Goal: Task Accomplishment & Management: Manage account settings

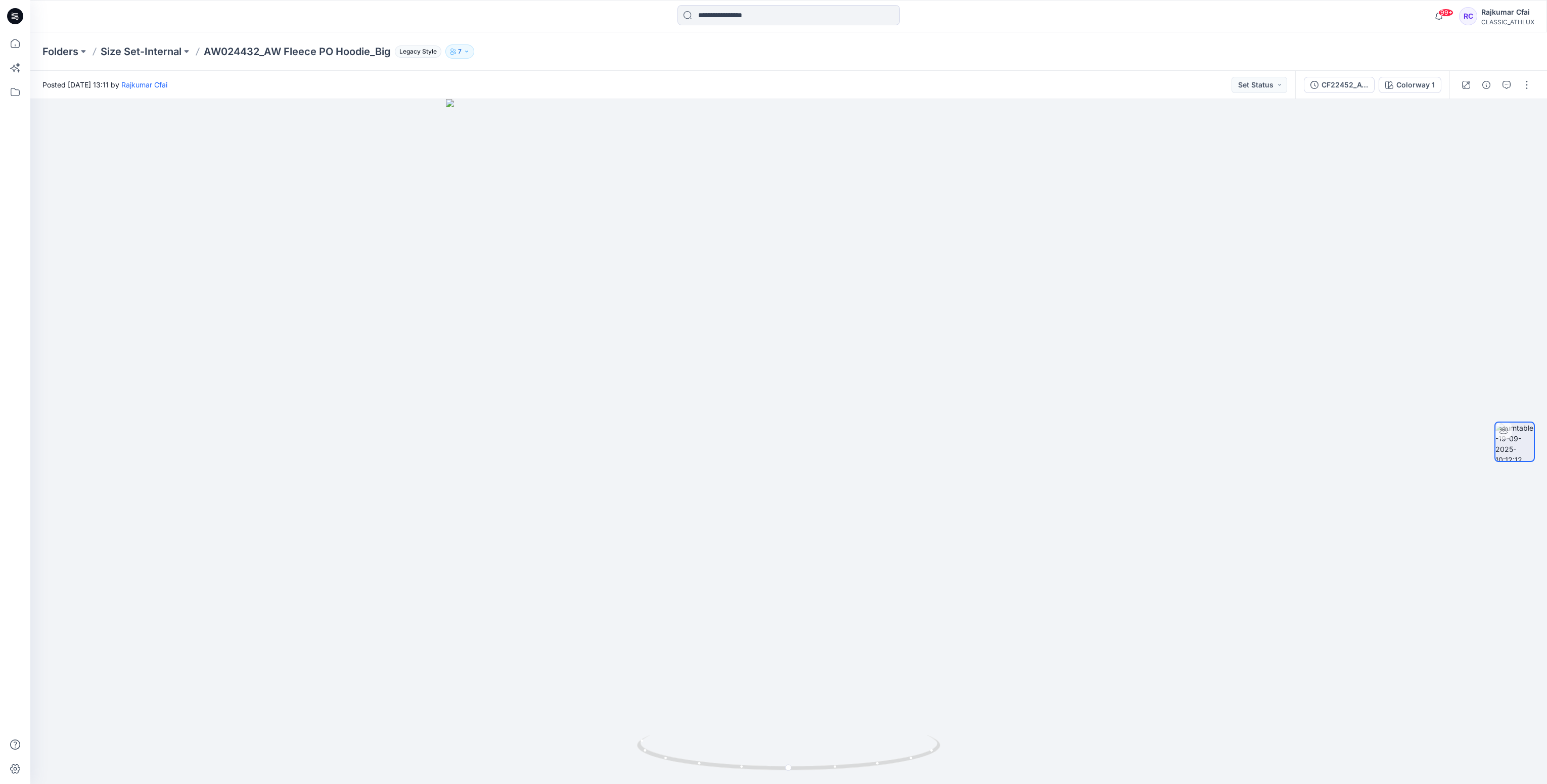
click at [15, 19] on icon at bounding box center [15, 16] width 16 height 16
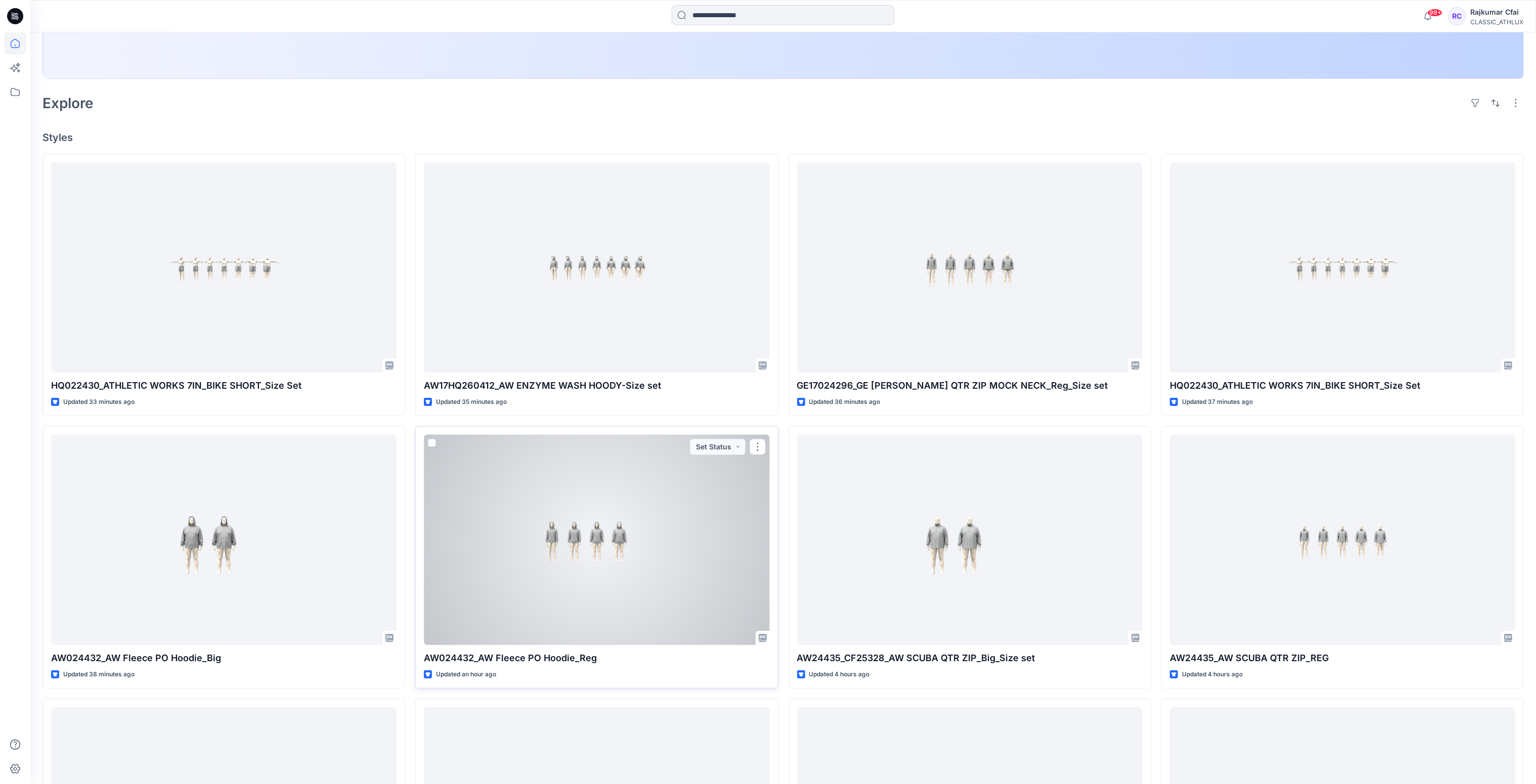
scroll to position [152, 0]
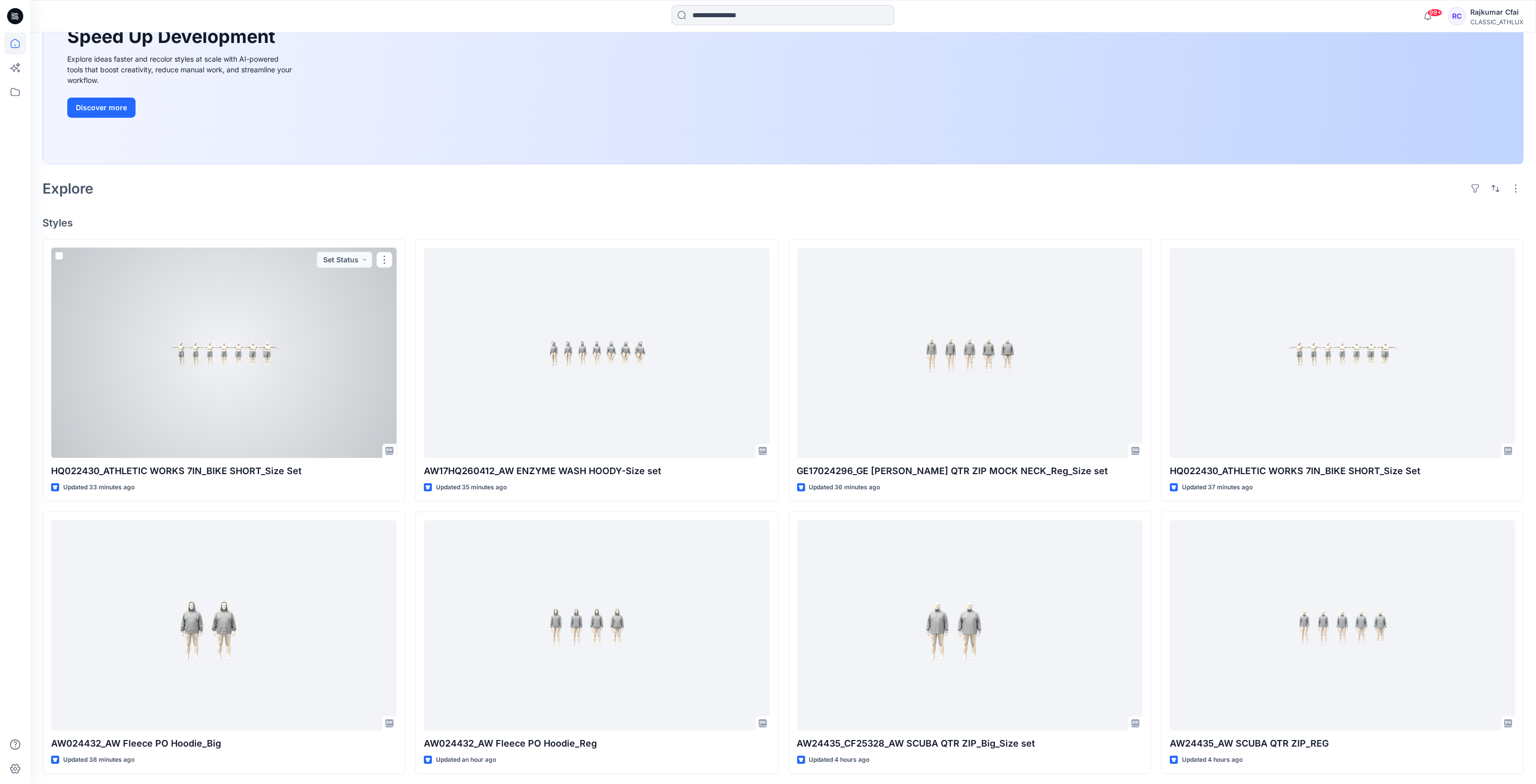
click at [286, 345] on div at bounding box center [224, 354] width 345 height 211
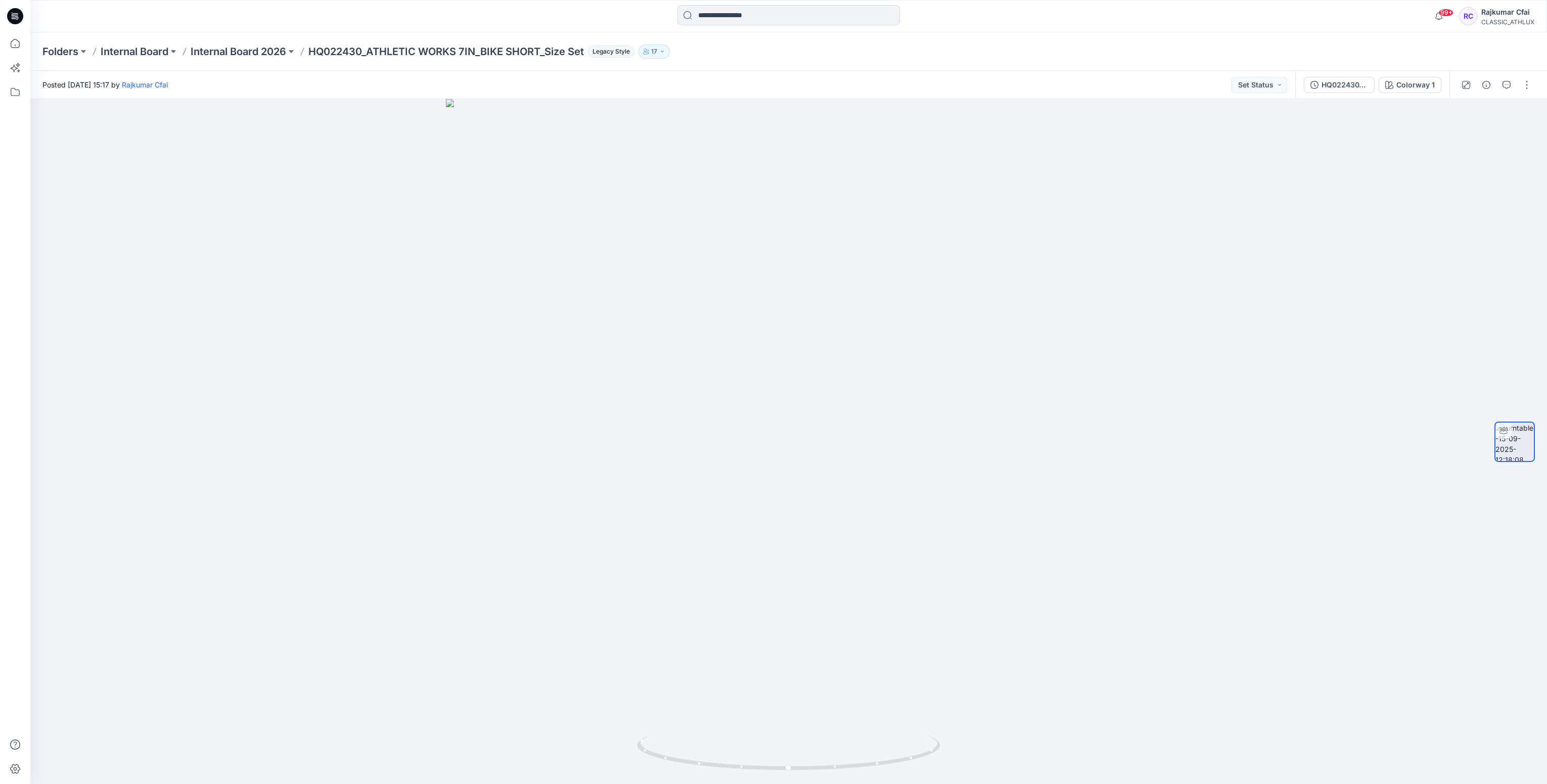
click at [18, 19] on icon at bounding box center [15, 16] width 16 height 16
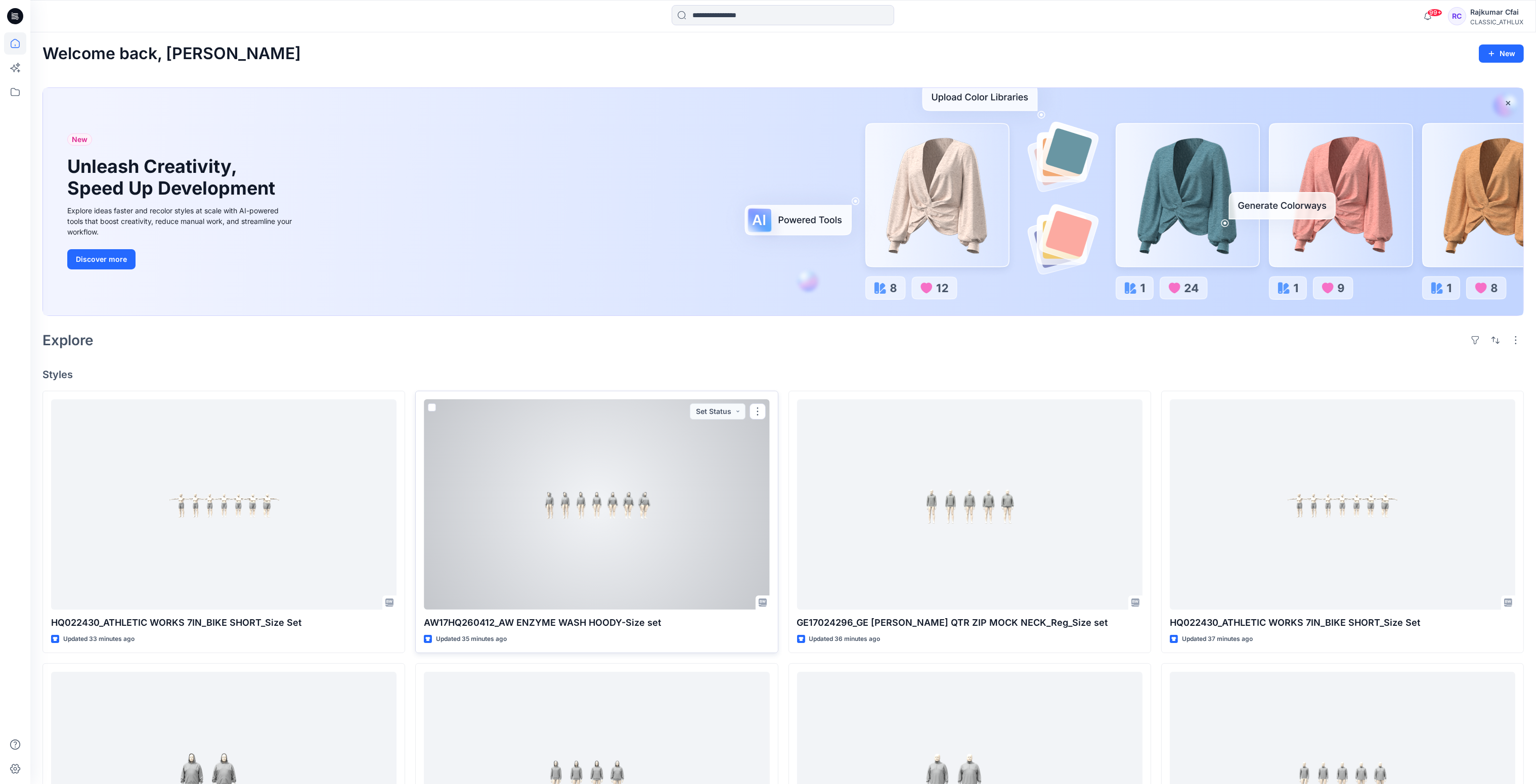
click at [624, 527] on div at bounding box center [596, 505] width 345 height 211
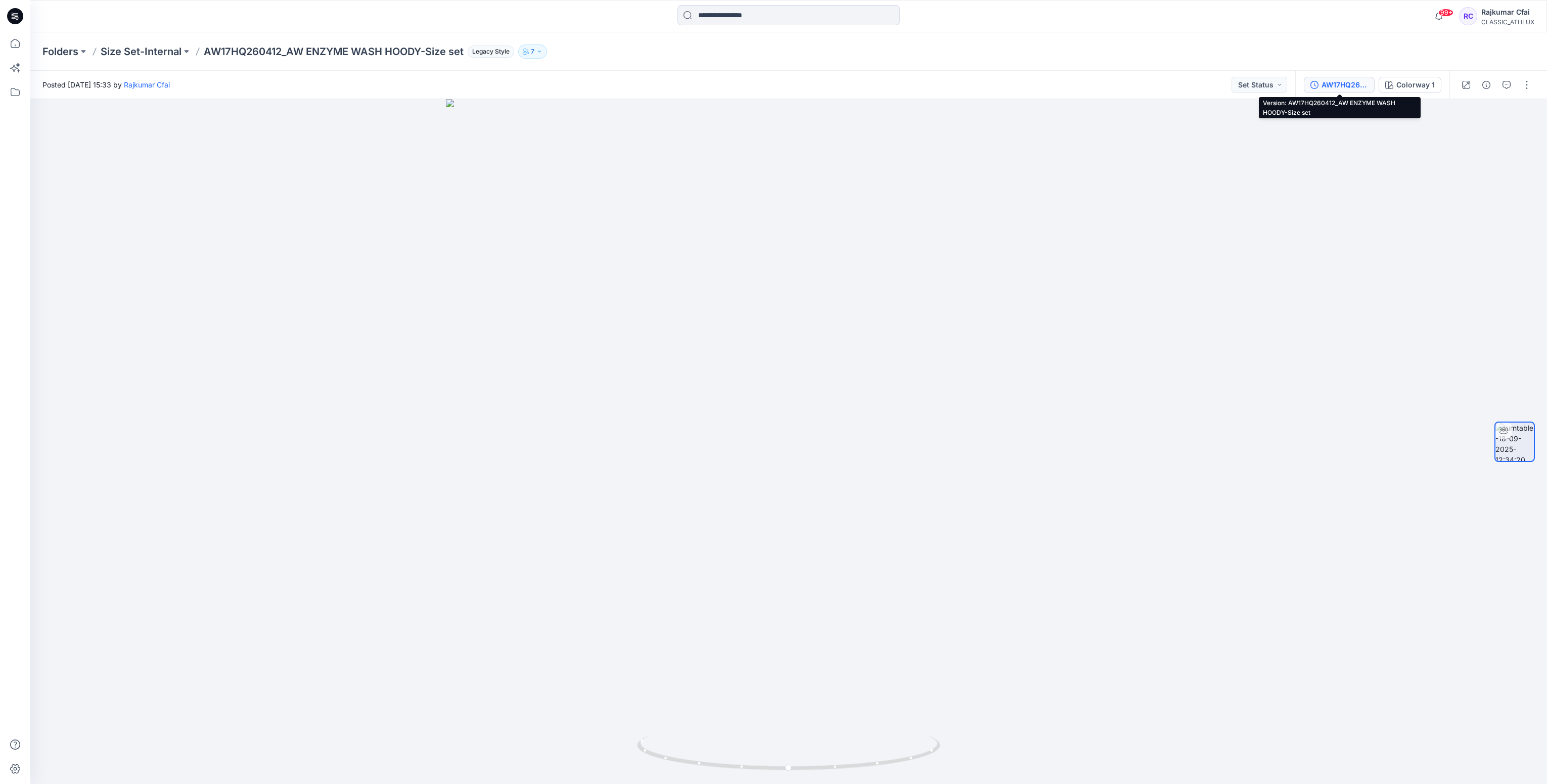
click at [1330, 85] on div "AW17HQ260412_AW ENZYME WASH HOODY-Size set" at bounding box center [1345, 85] width 46 height 11
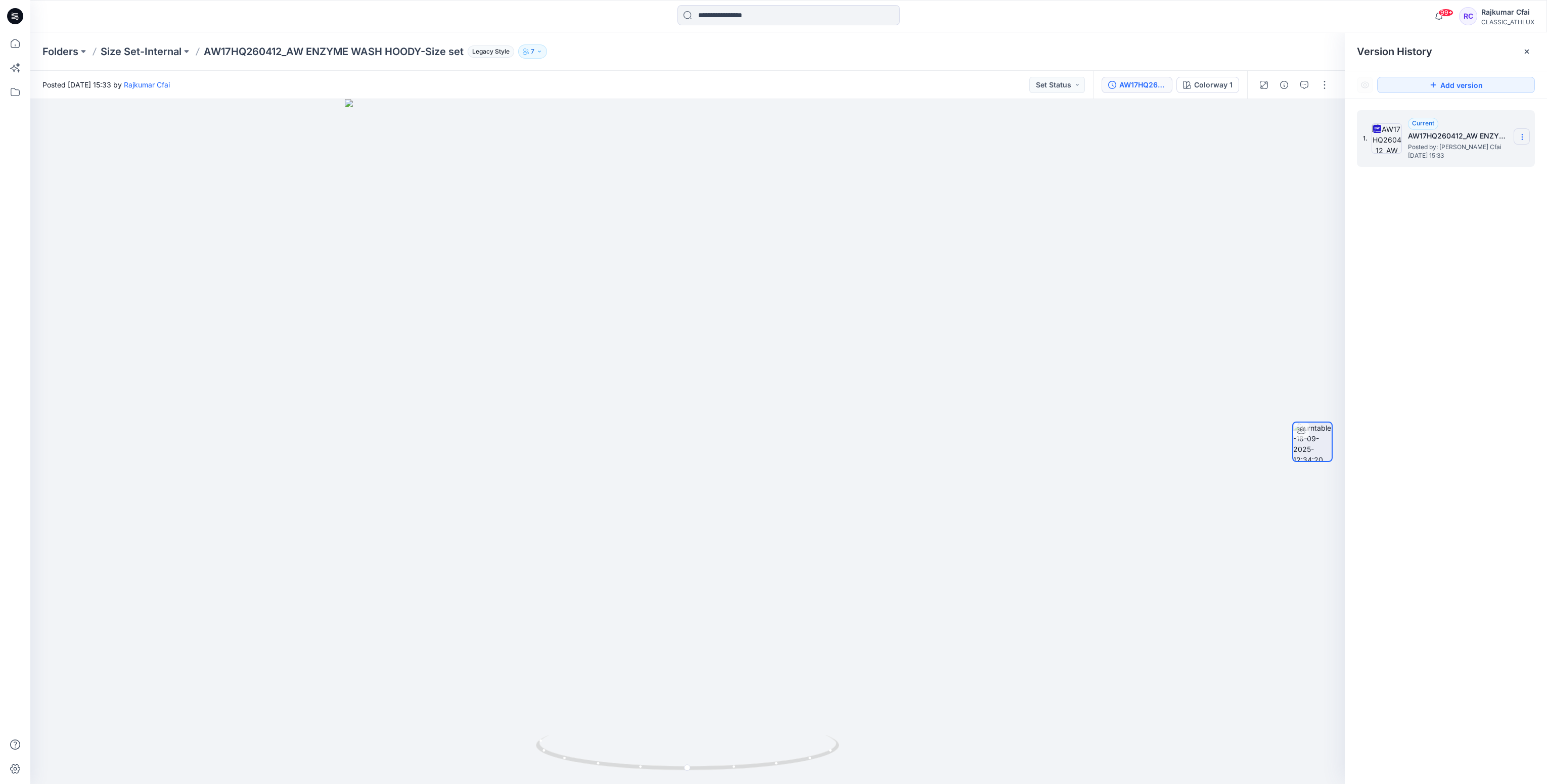
click at [1524, 139] on icon at bounding box center [1522, 137] width 8 height 8
drag, startPoint x: 660, startPoint y: 231, endPoint x: 424, endPoint y: 140, distance: 252.9
click at [638, 229] on div at bounding box center [688, 441] width 1315 height 685
click at [0, 12] on html "99+ Notifications Your style AW024432_AW Fleece PO Hoodie_Big is ready 1 new Co…" at bounding box center [773, 392] width 1547 height 784
click at [15, 16] on icon at bounding box center [17, 16] width 4 height 1
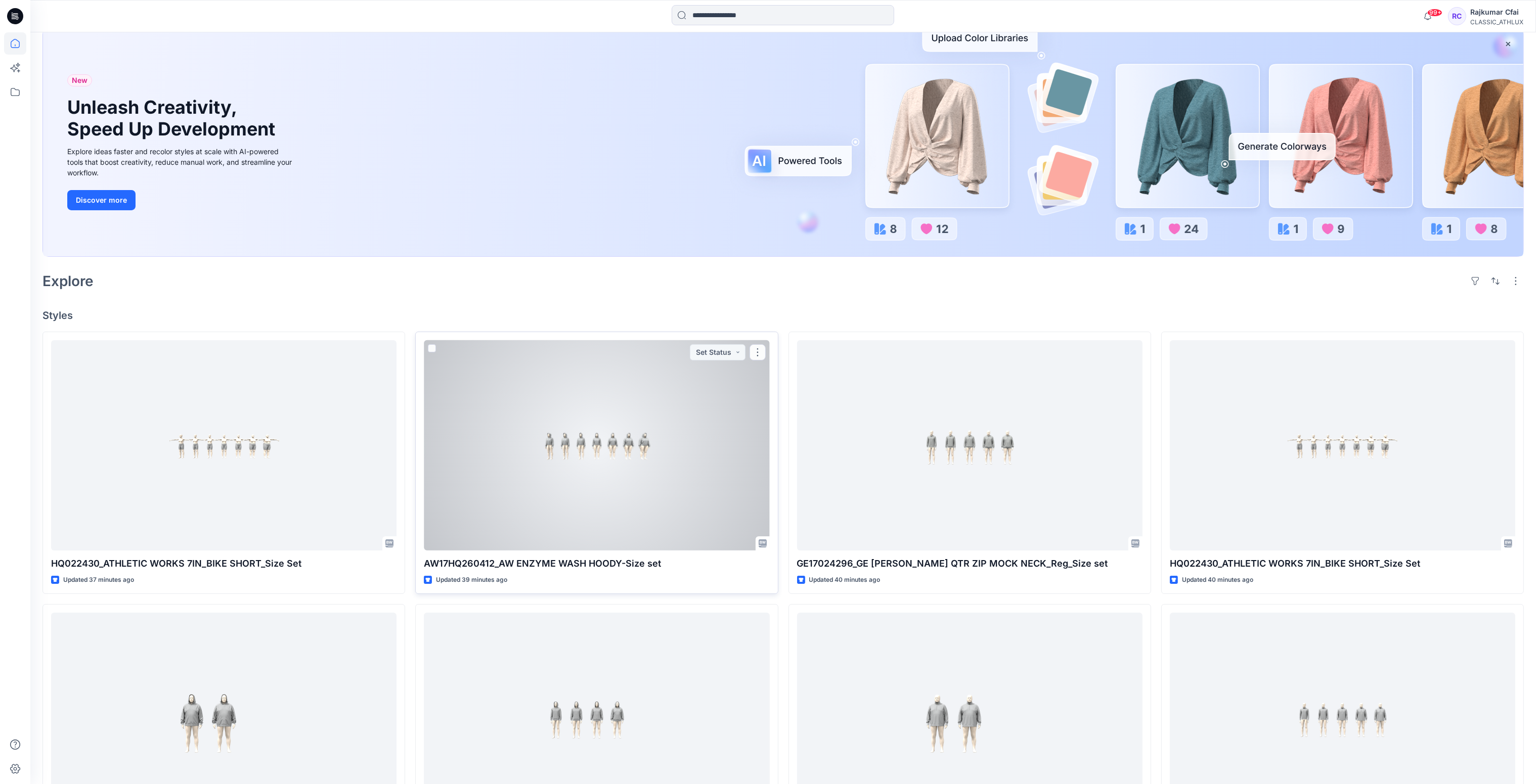
scroll to position [152, 0]
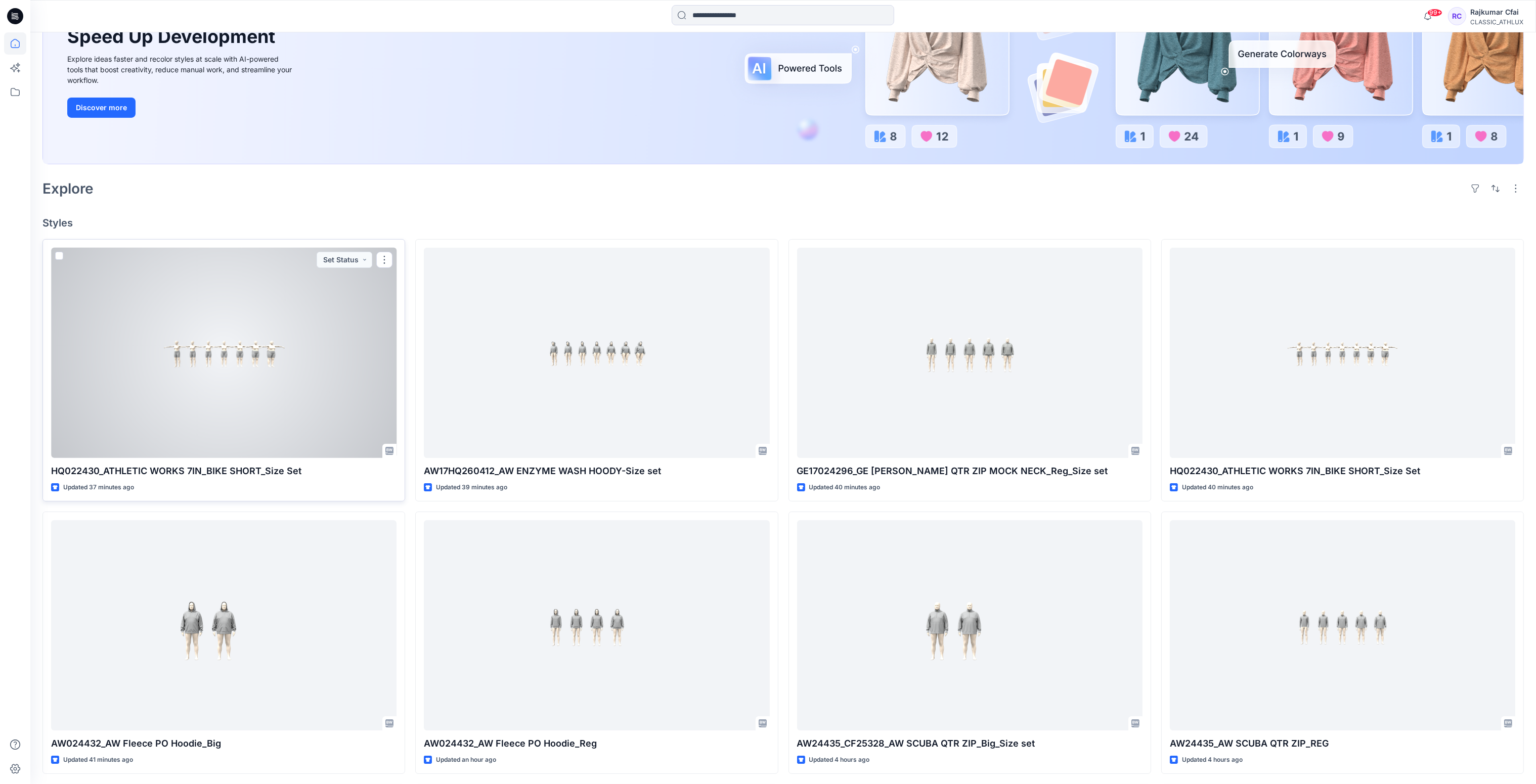
click at [264, 396] on div at bounding box center [224, 354] width 345 height 211
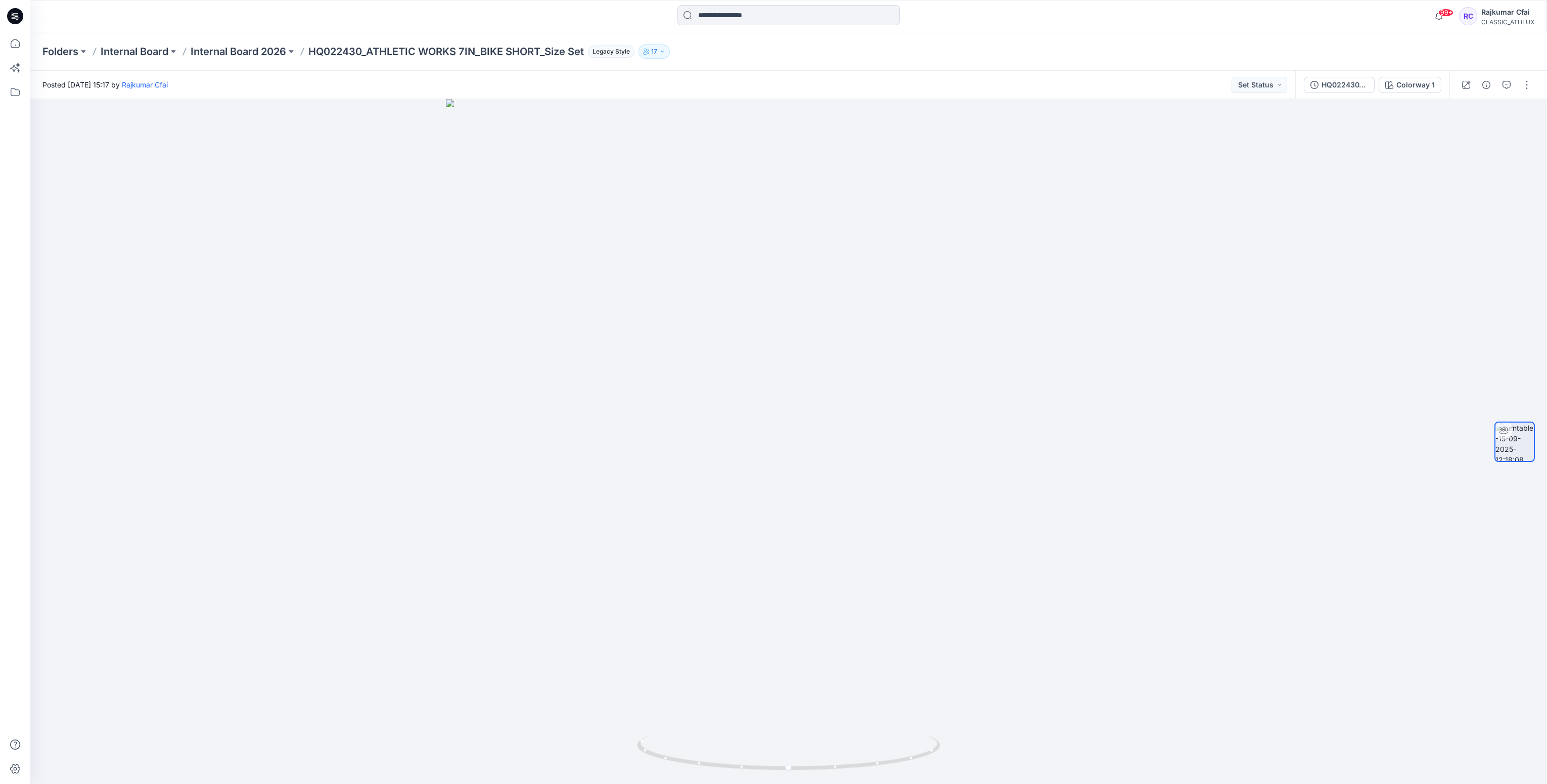
click at [12, 19] on icon at bounding box center [15, 16] width 16 height 16
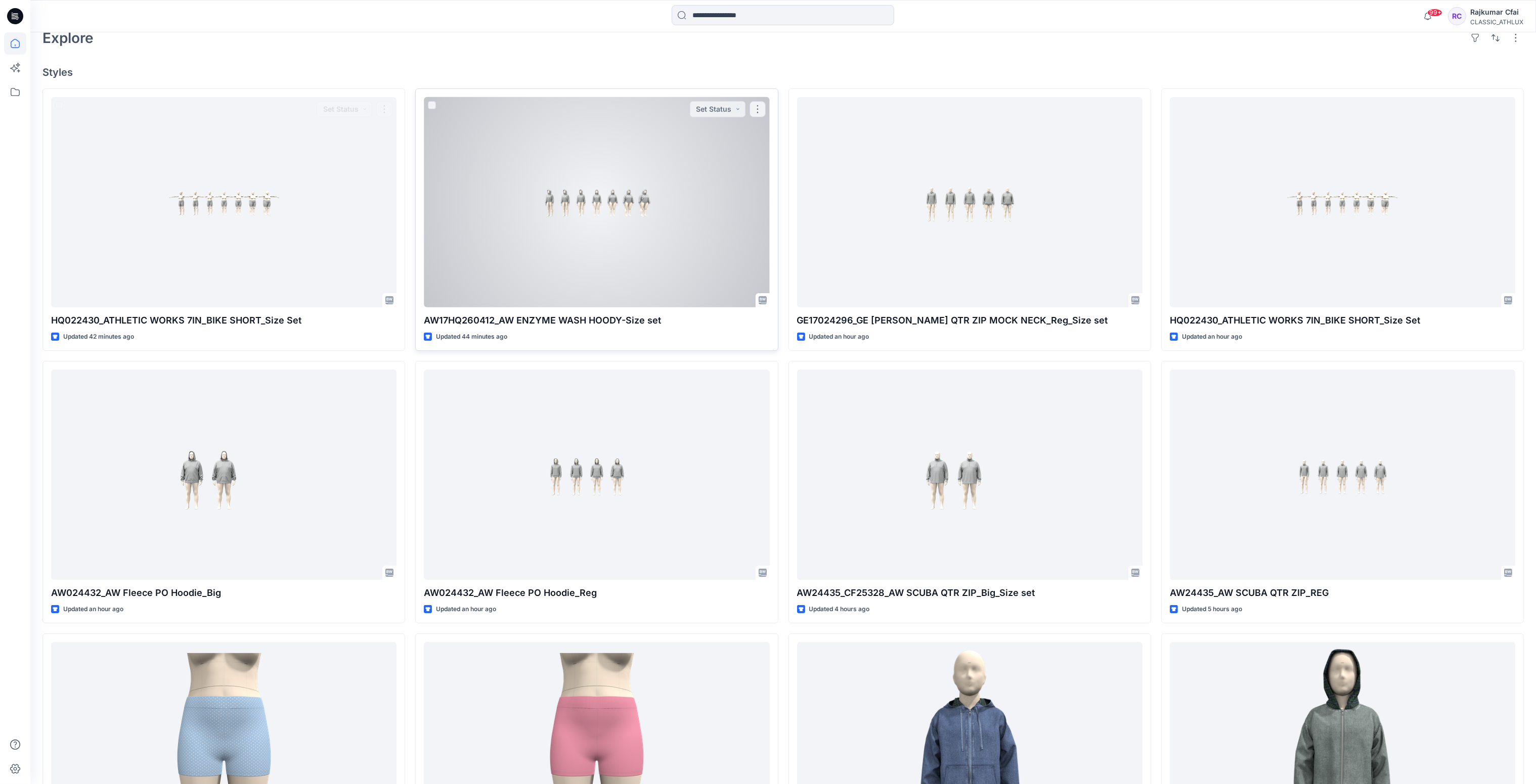
scroll to position [303, 0]
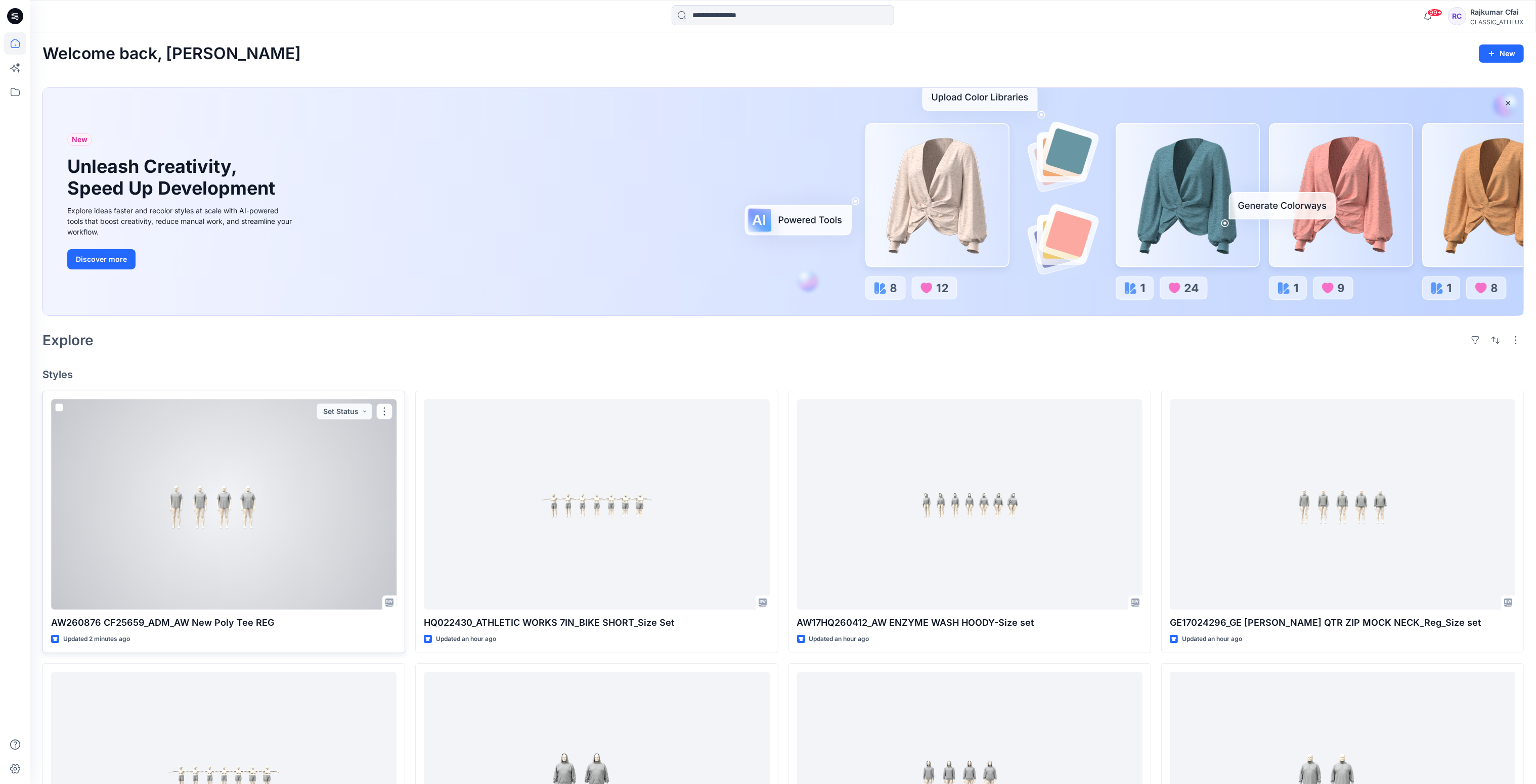
click at [341, 553] on div at bounding box center [224, 505] width 345 height 211
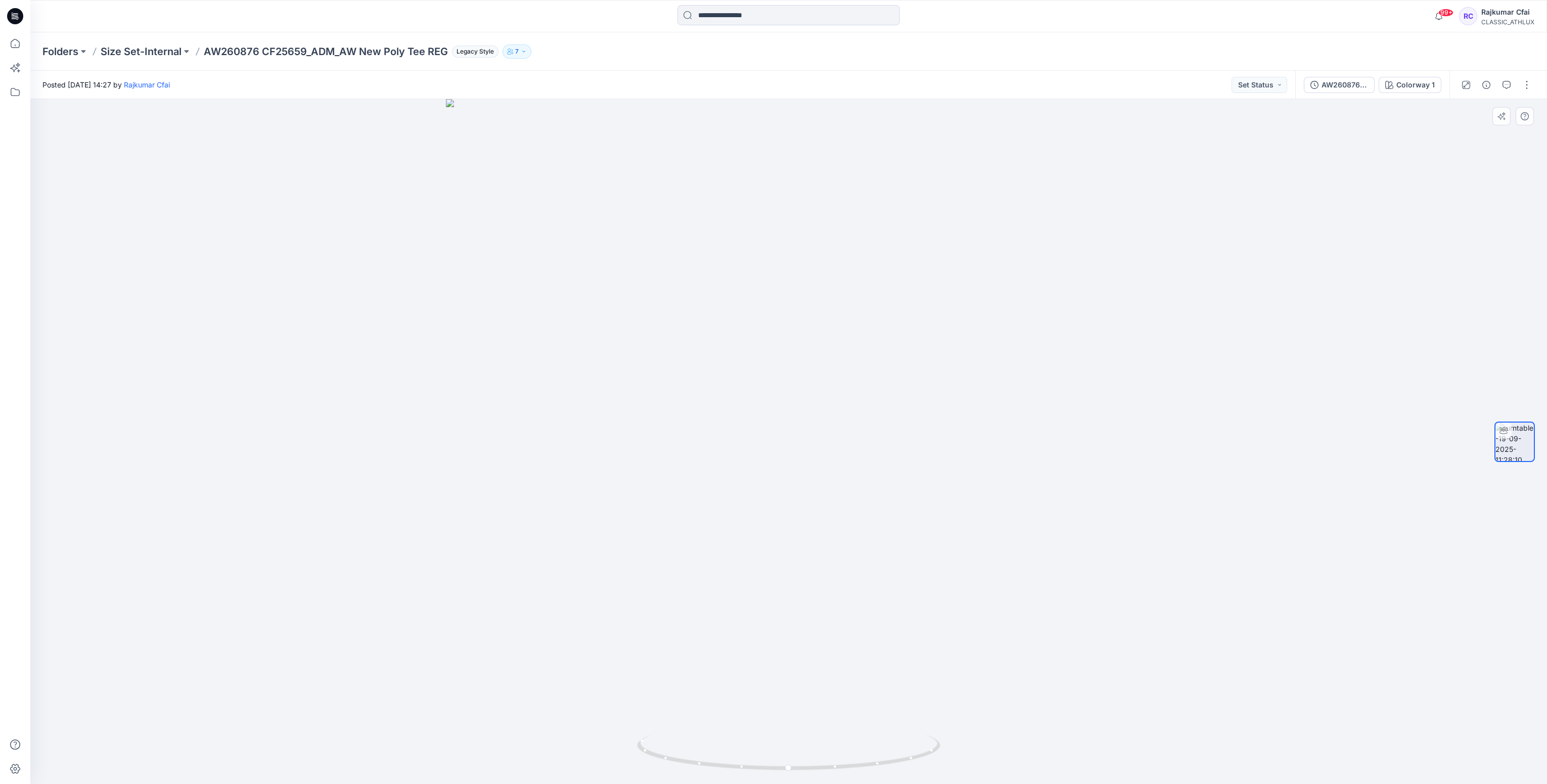
click at [1166, 380] on div at bounding box center [789, 441] width 1517 height 685
click at [13, 17] on icon at bounding box center [13, 16] width 3 height 1
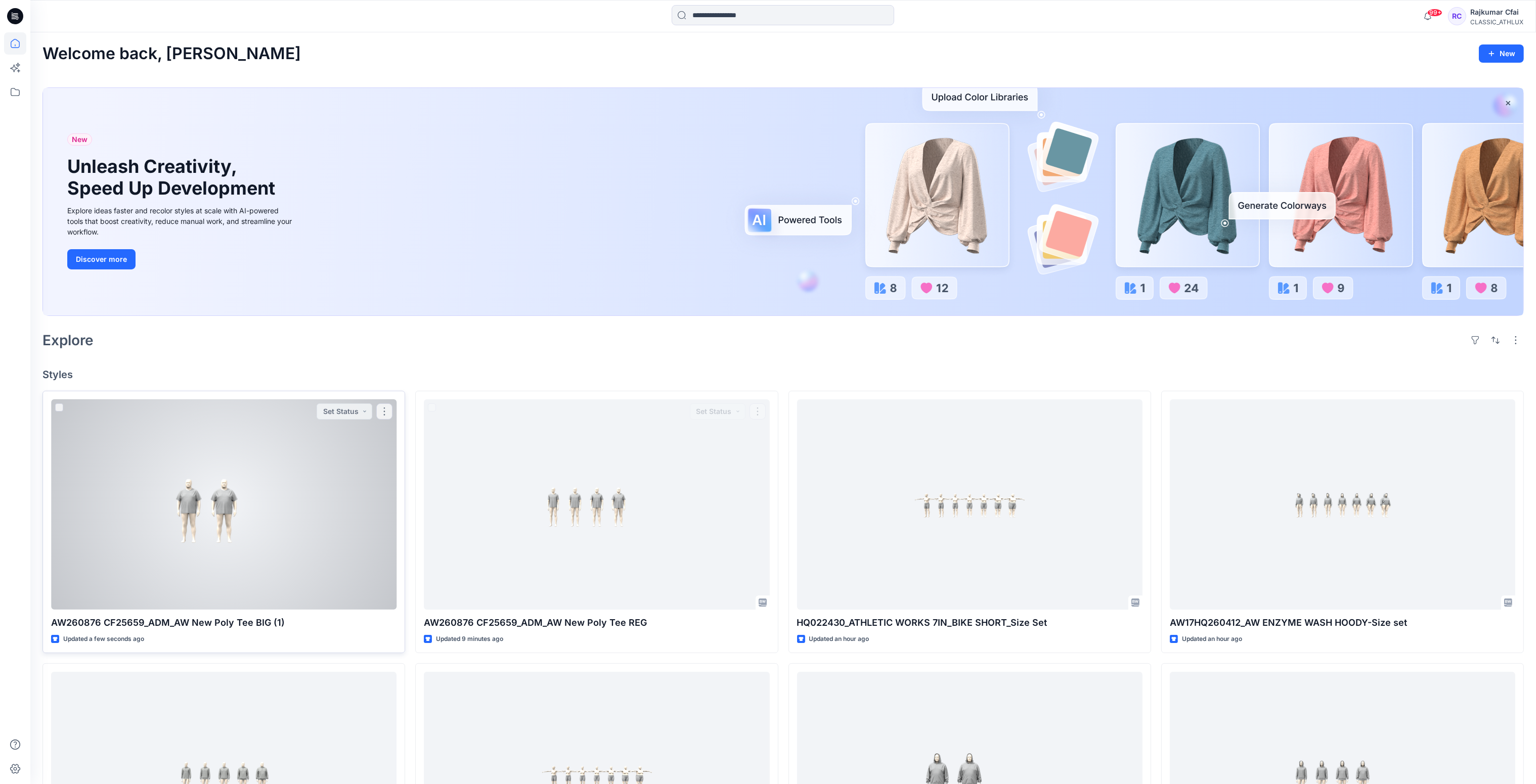
click at [294, 538] on div at bounding box center [224, 505] width 345 height 211
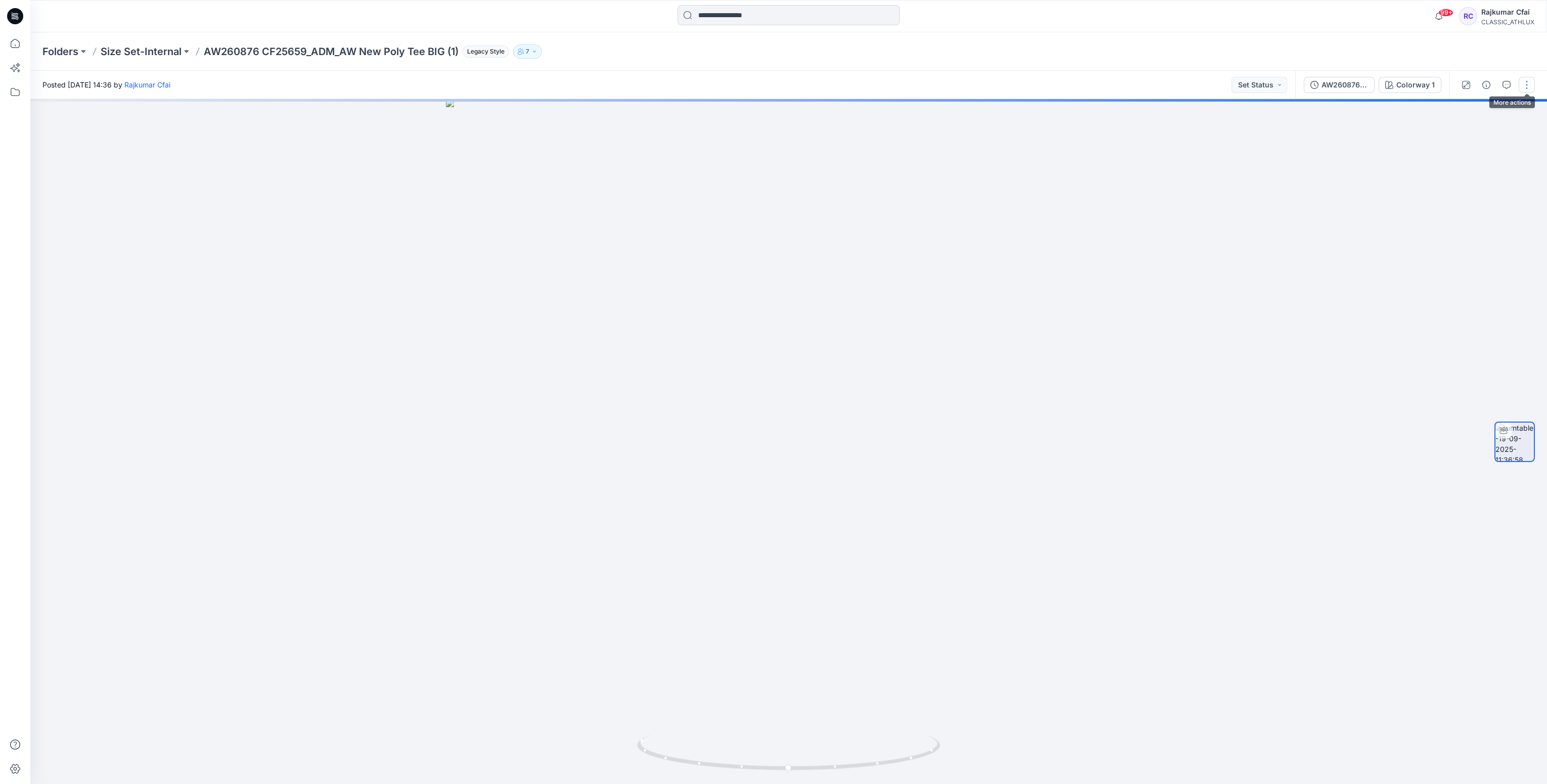
click at [1524, 86] on button "button" at bounding box center [1527, 85] width 16 height 16
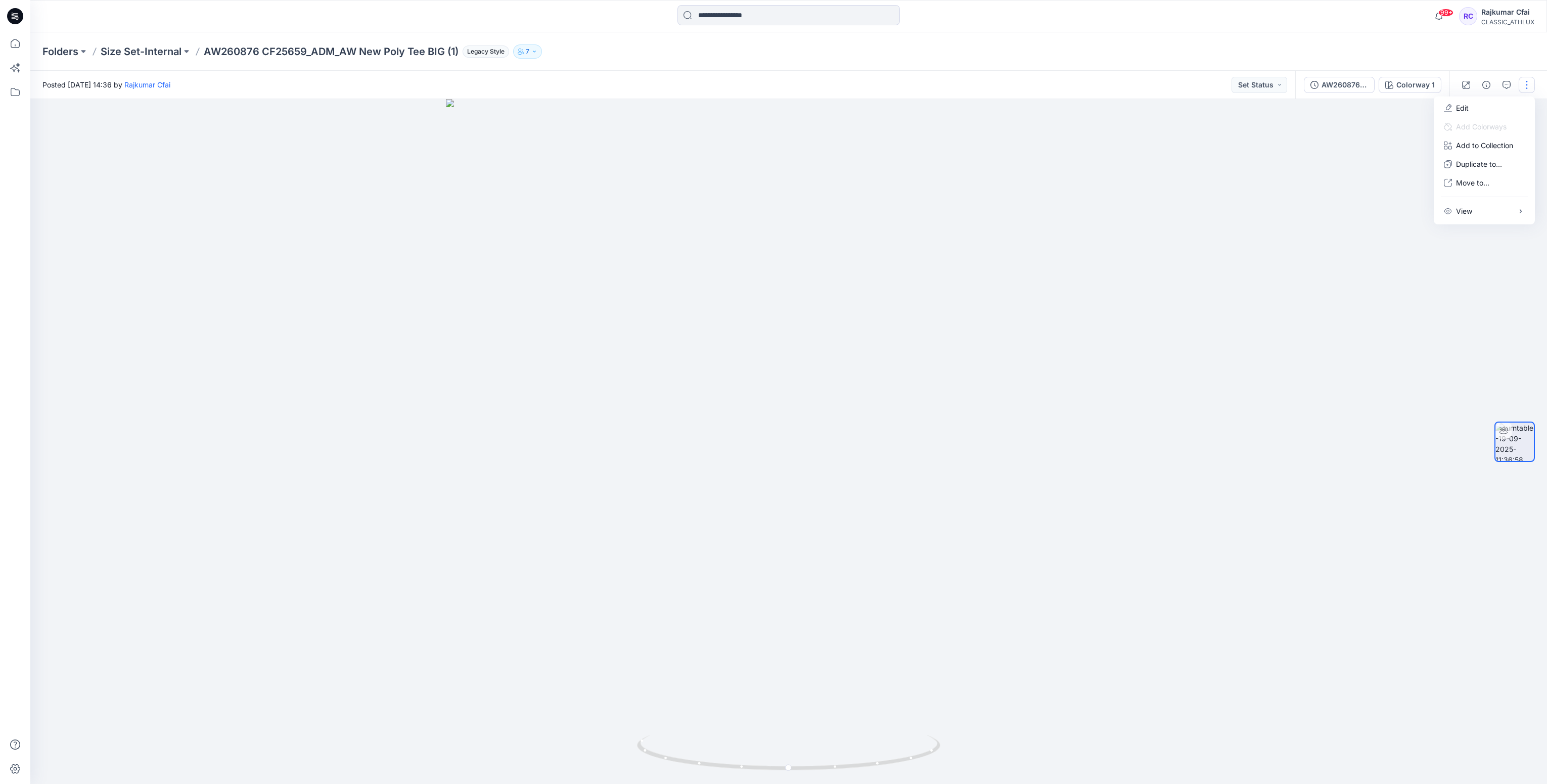
click at [1272, 217] on div at bounding box center [789, 441] width 1517 height 685
click at [1486, 88] on icon "button" at bounding box center [1486, 85] width 8 height 8
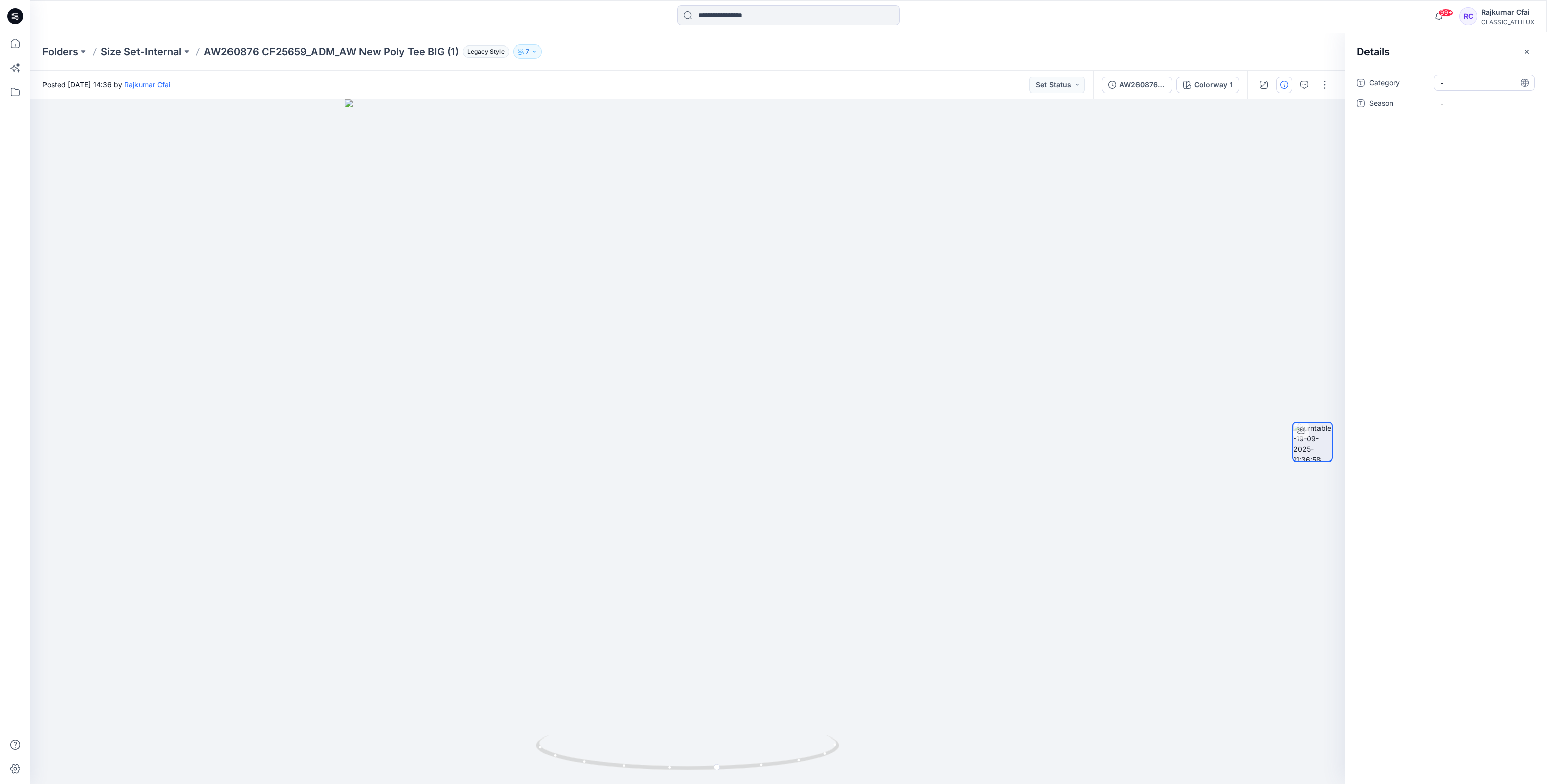
click at [1452, 83] on span "-" at bounding box center [1484, 83] width 88 height 11
type textarea "*"
type textarea "**********"
click at [1462, 107] on span "-" at bounding box center [1484, 104] width 88 height 11
type textarea "*****"
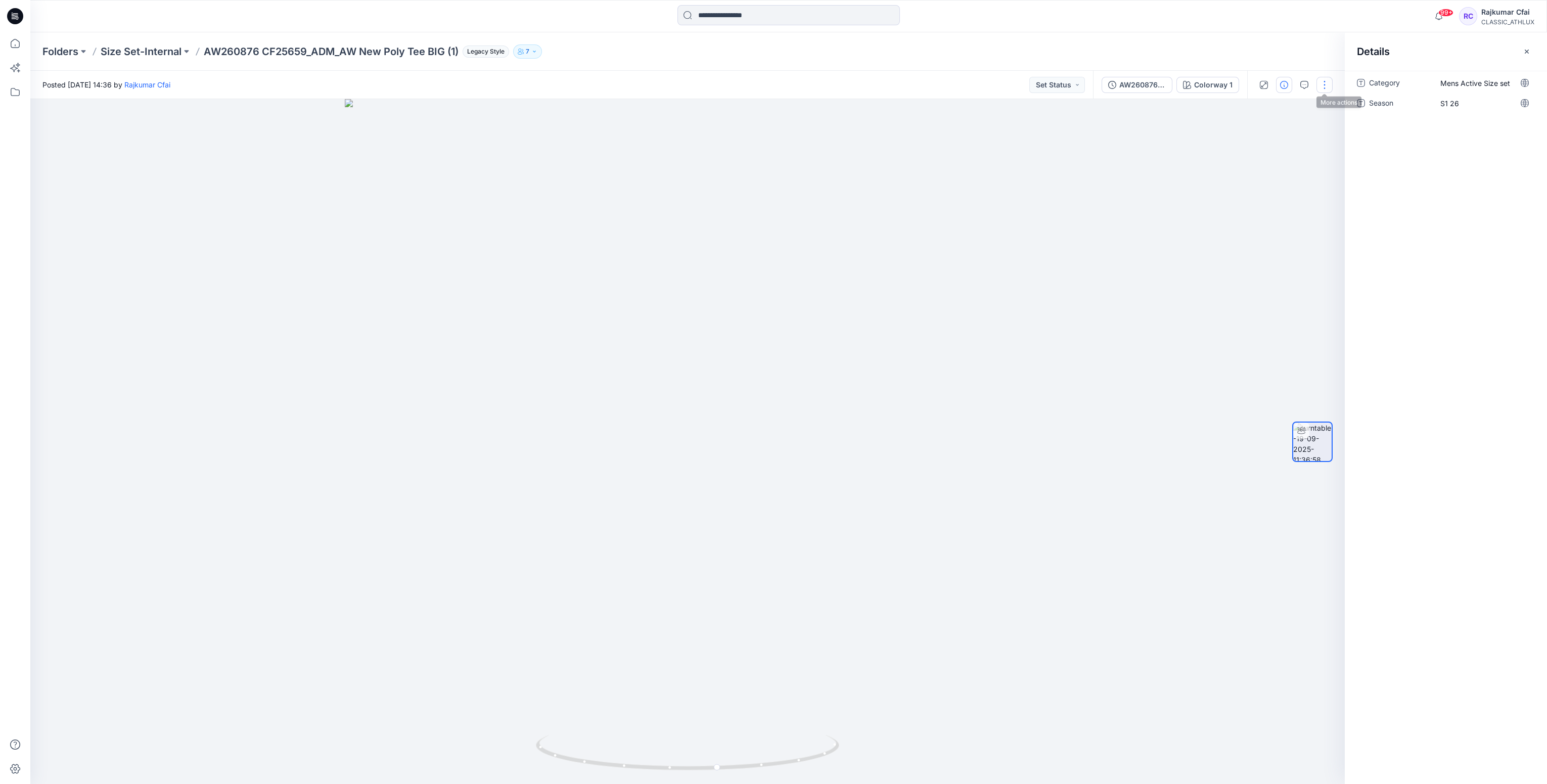
click at [1324, 82] on button "button" at bounding box center [1325, 85] width 16 height 16
click at [1264, 103] on p "Edit" at bounding box center [1260, 108] width 13 height 11
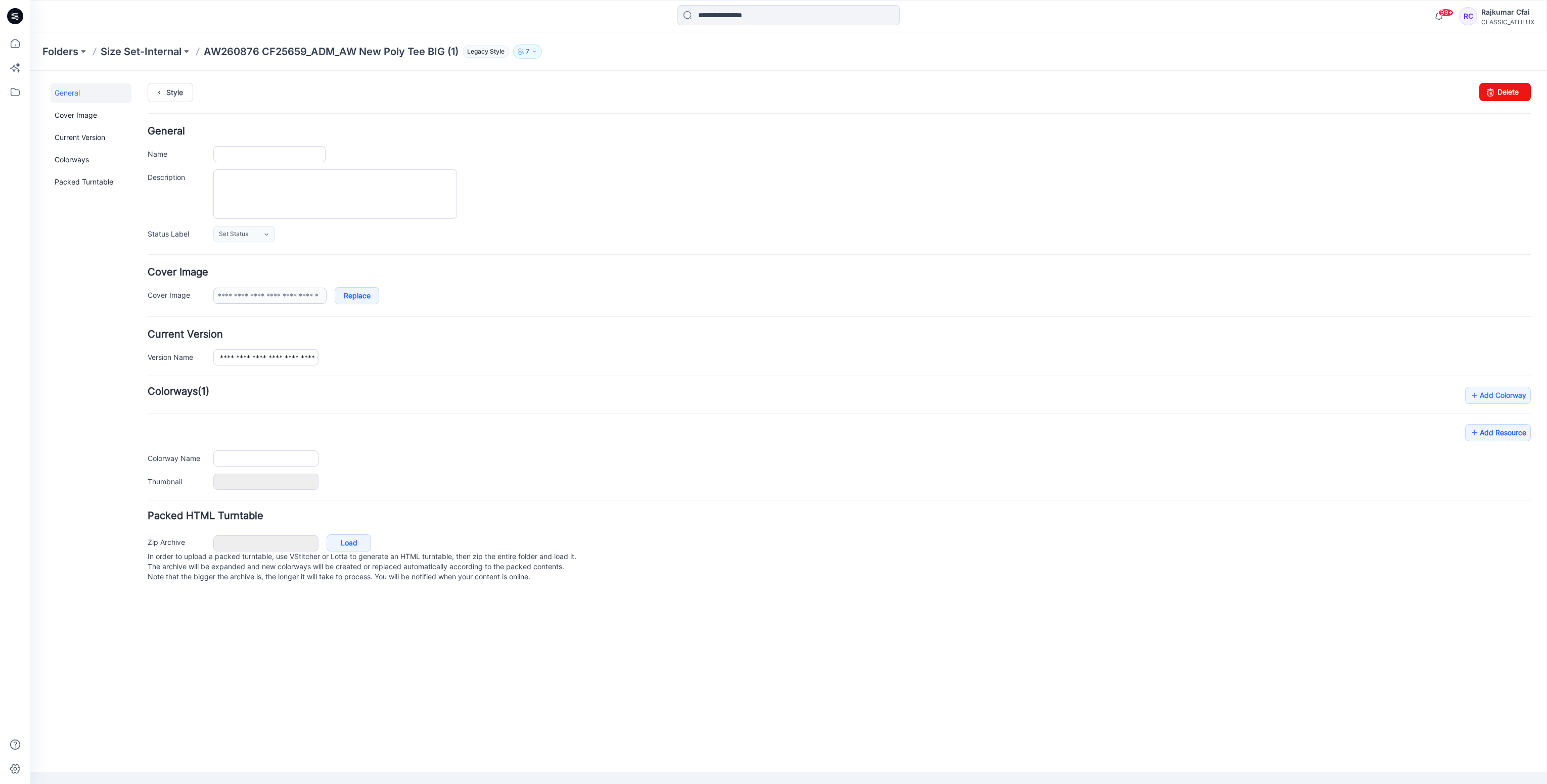
type input "**********"
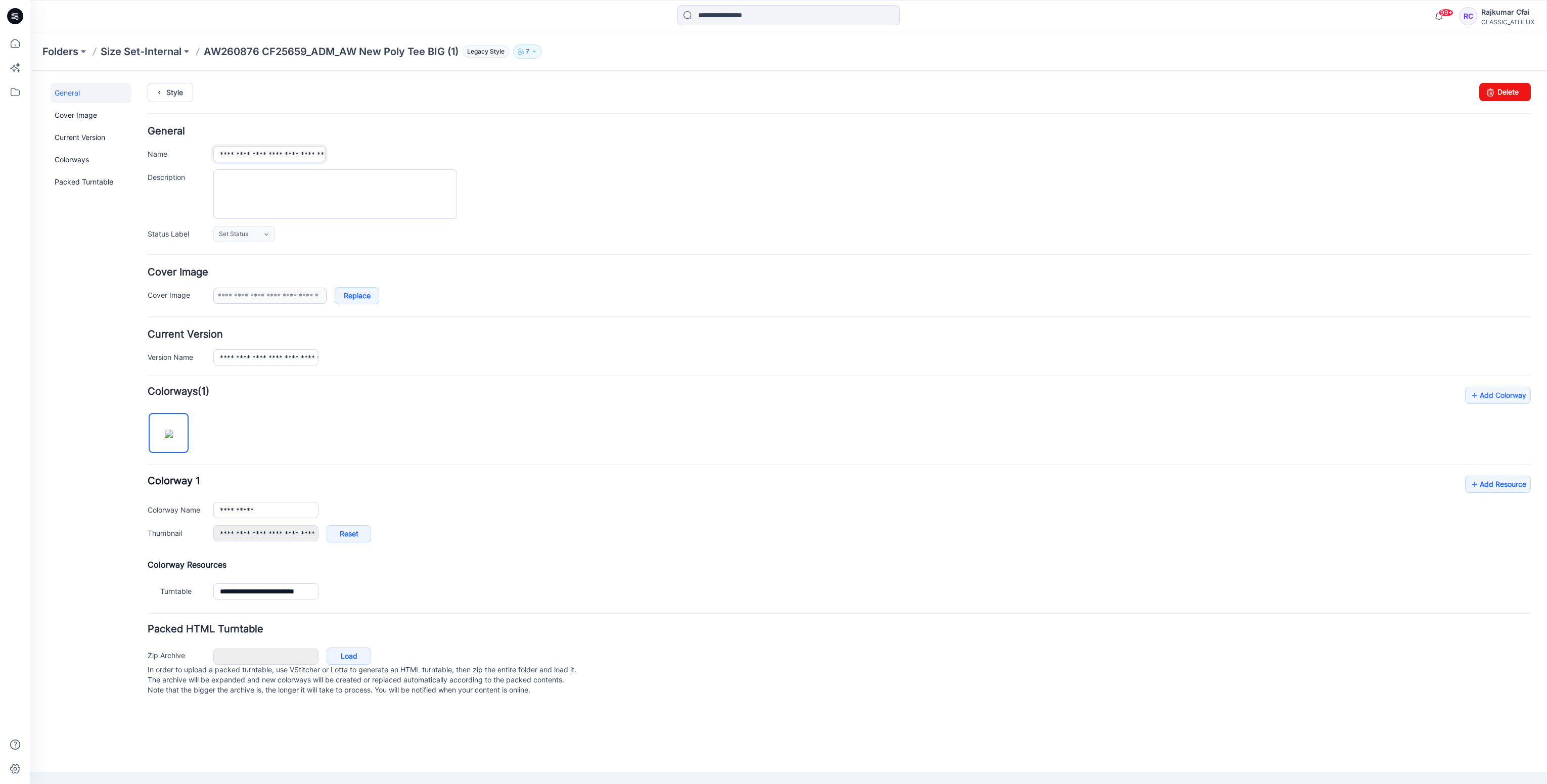
drag, startPoint x: 256, startPoint y: 154, endPoint x: 268, endPoint y: 151, distance: 12.4
click at [256, 154] on input "**********" at bounding box center [269, 155] width 112 height 16
type input "**********"
click at [181, 91] on link "Style" at bounding box center [170, 93] width 46 height 19
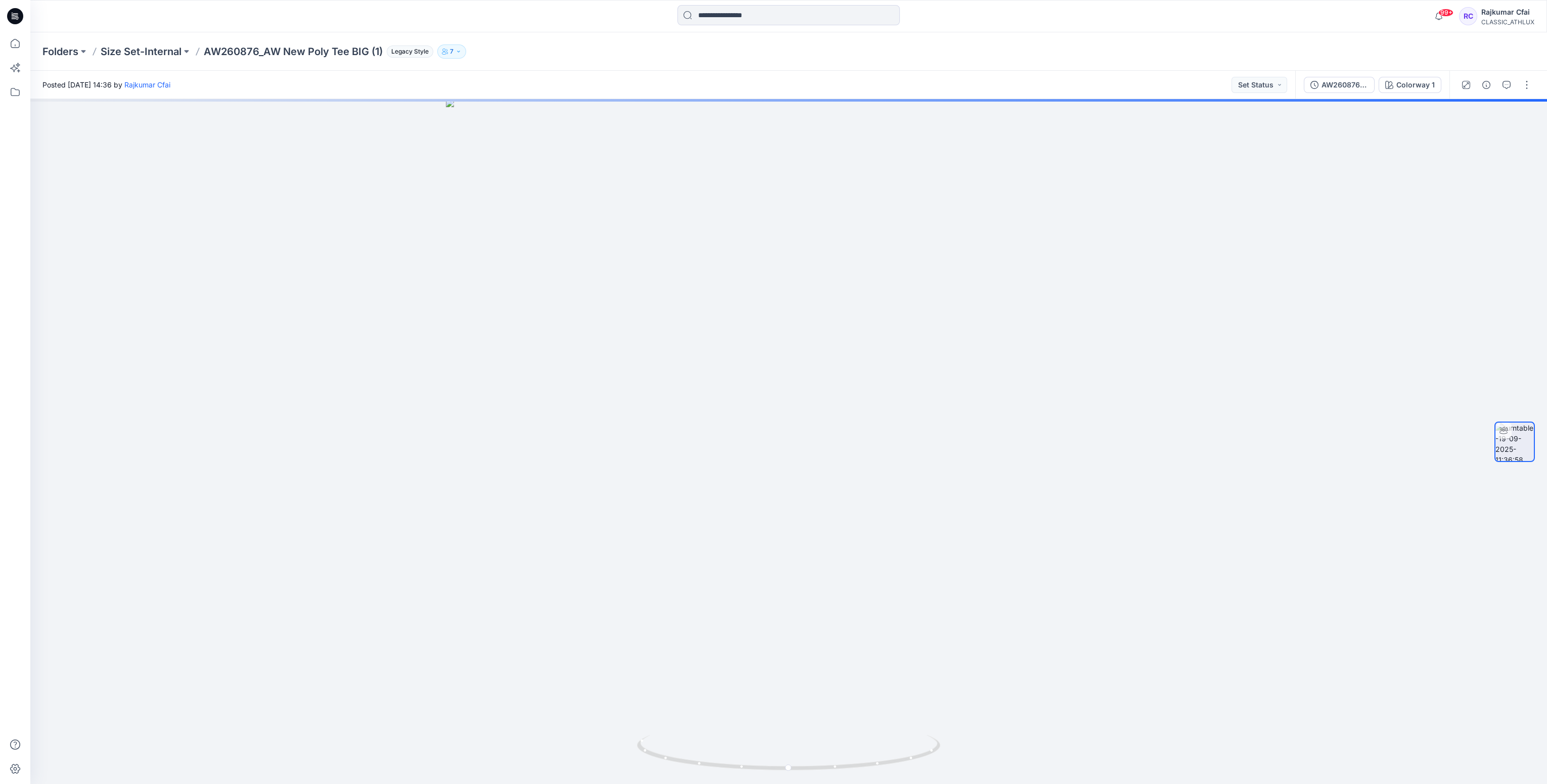
click at [16, 15] on icon at bounding box center [15, 16] width 16 height 16
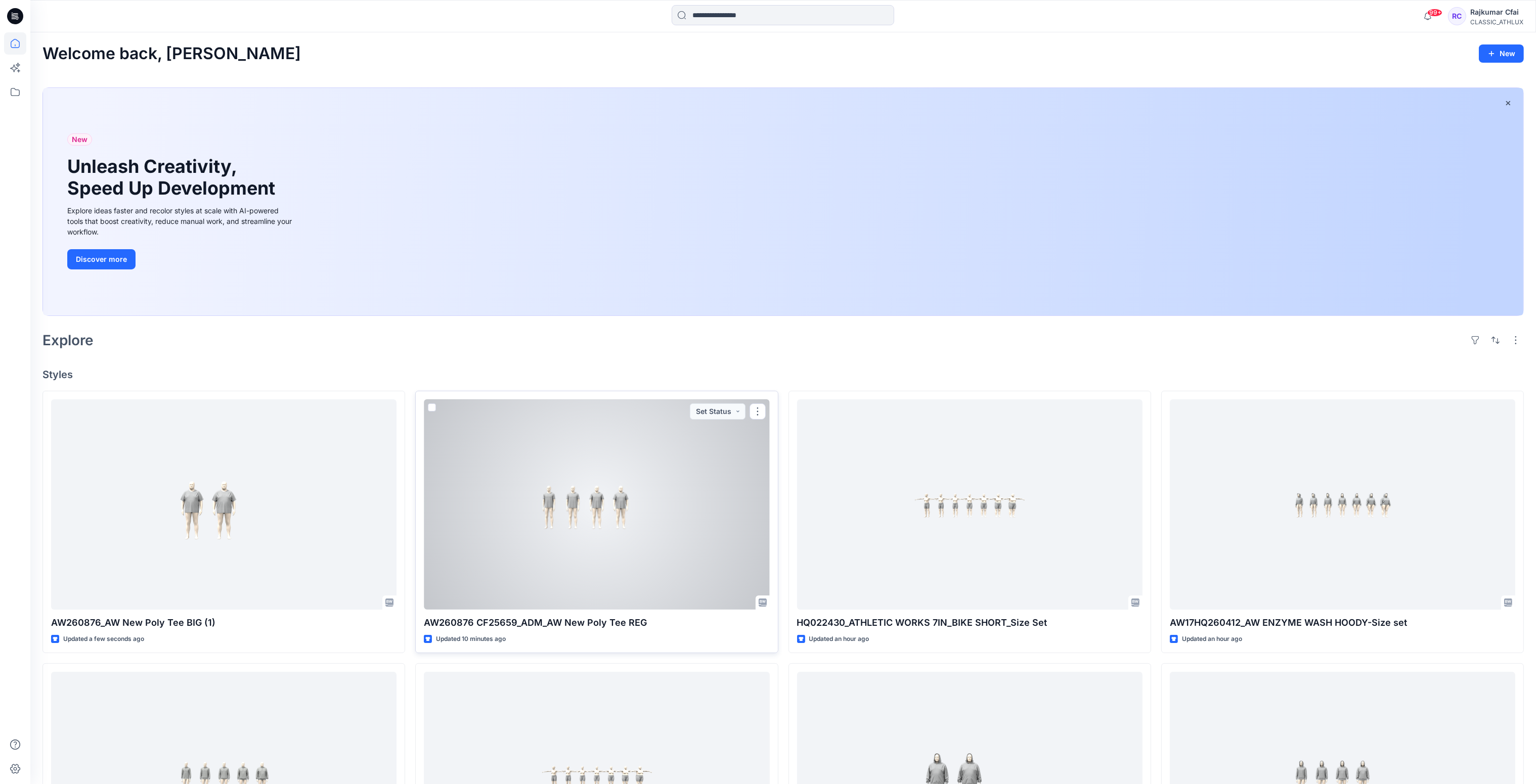
click at [700, 546] on div at bounding box center [596, 505] width 345 height 211
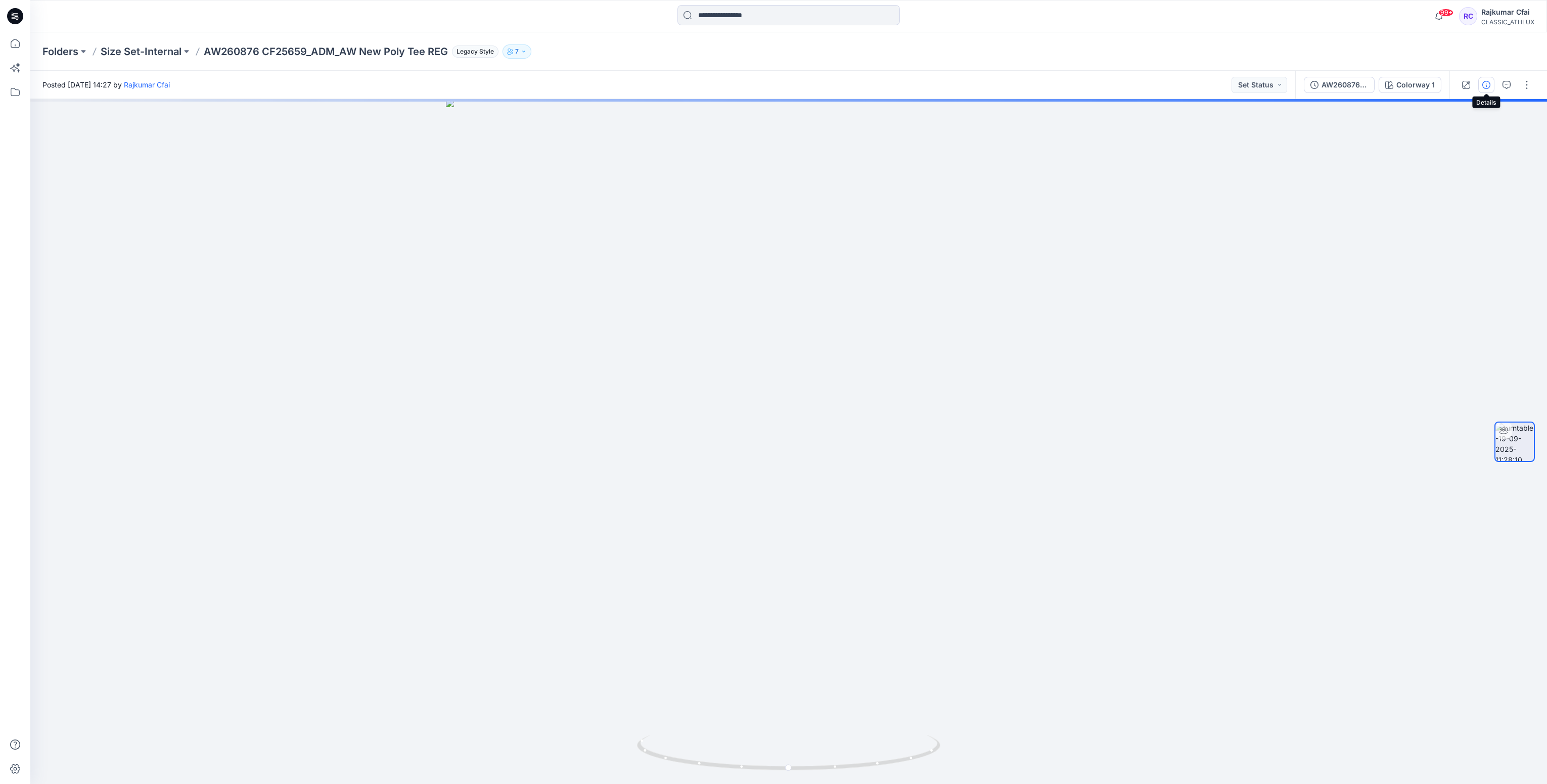
click at [1484, 85] on icon "button" at bounding box center [1486, 85] width 8 height 8
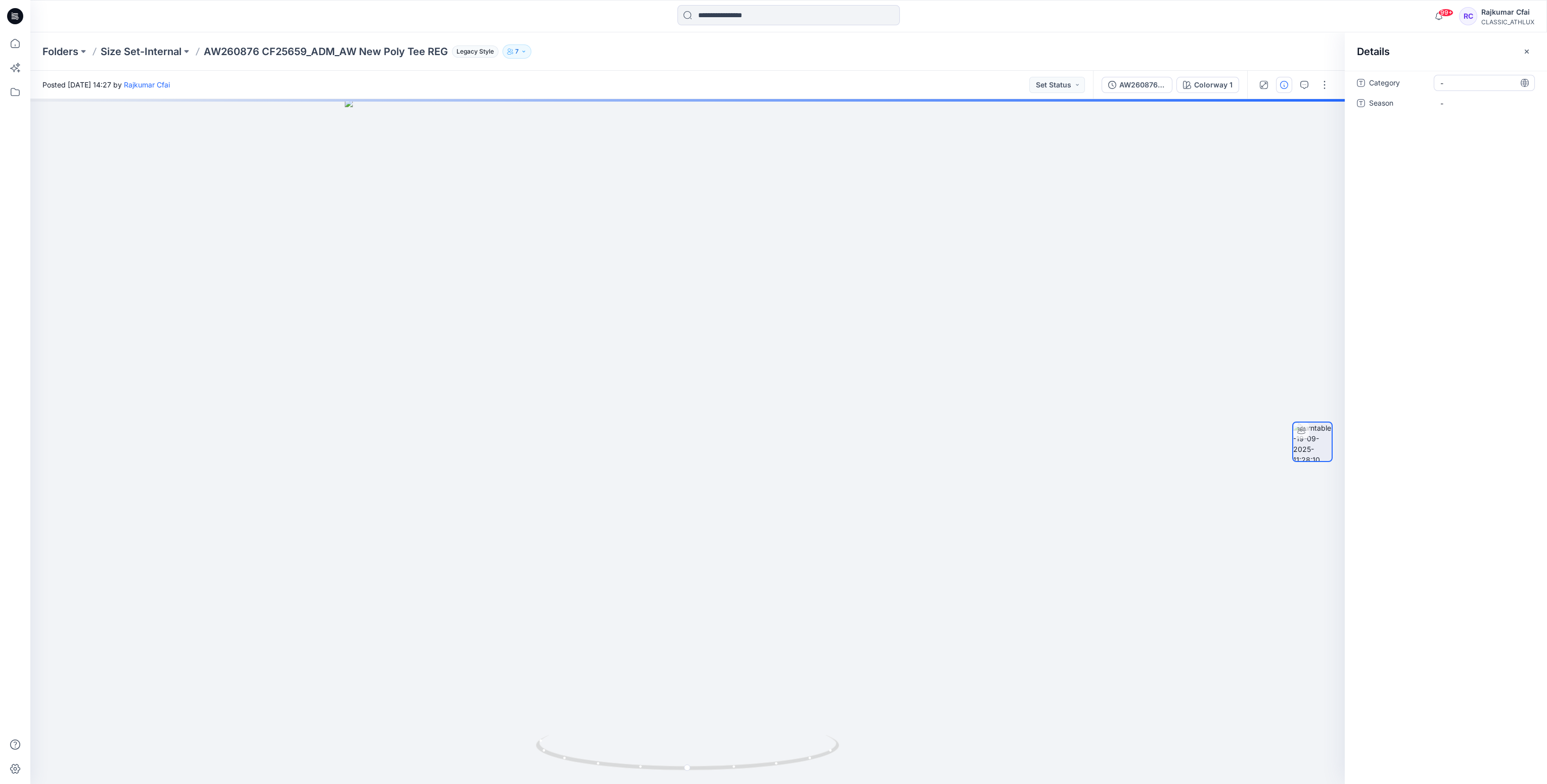
click at [1453, 87] on span "-" at bounding box center [1484, 83] width 88 height 11
type textarea "**********"
click at [1458, 100] on span "-" at bounding box center [1484, 104] width 88 height 11
type textarea "*****"
click at [14, 18] on icon at bounding box center [15, 16] width 16 height 16
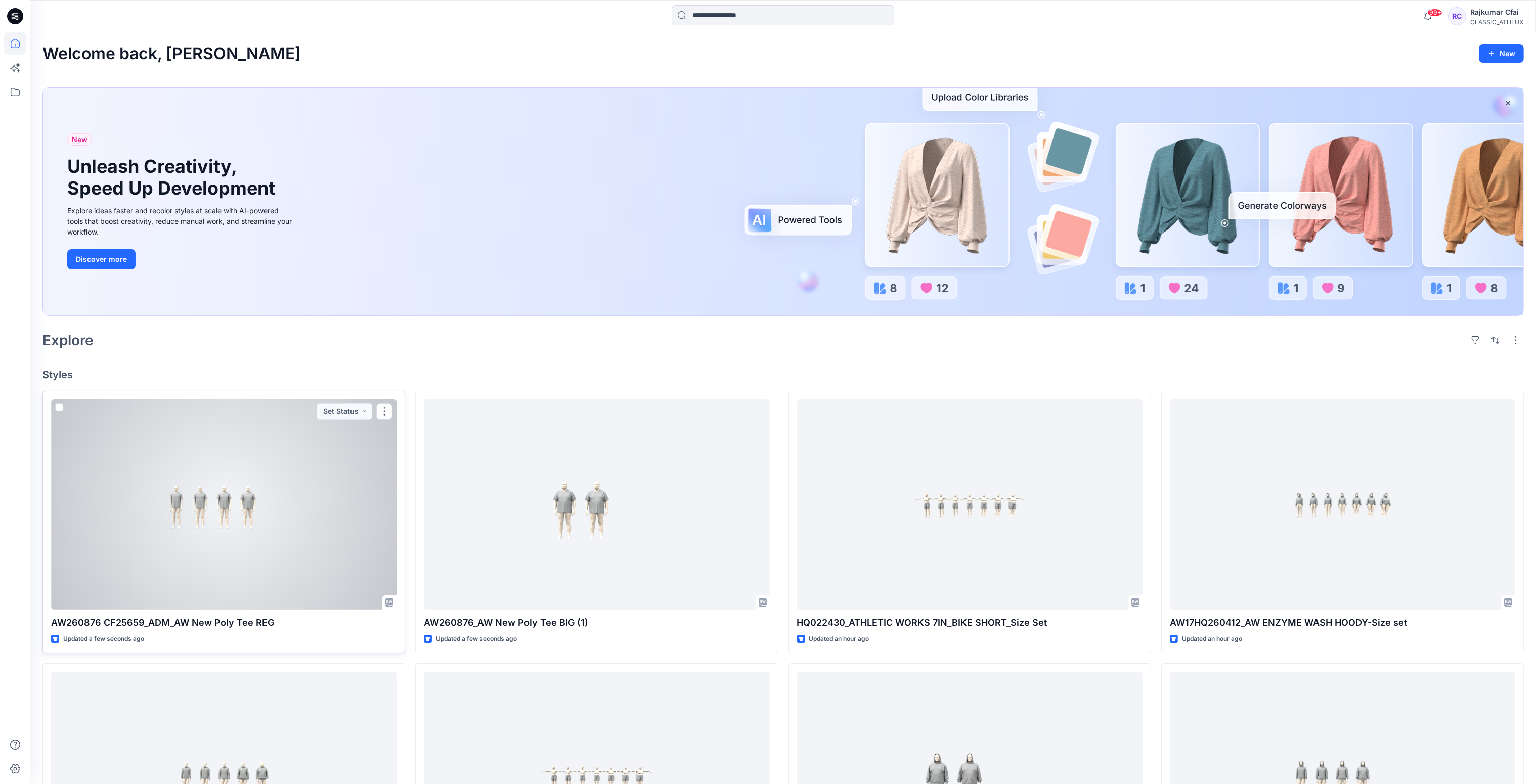
click at [278, 540] on div at bounding box center [224, 505] width 345 height 211
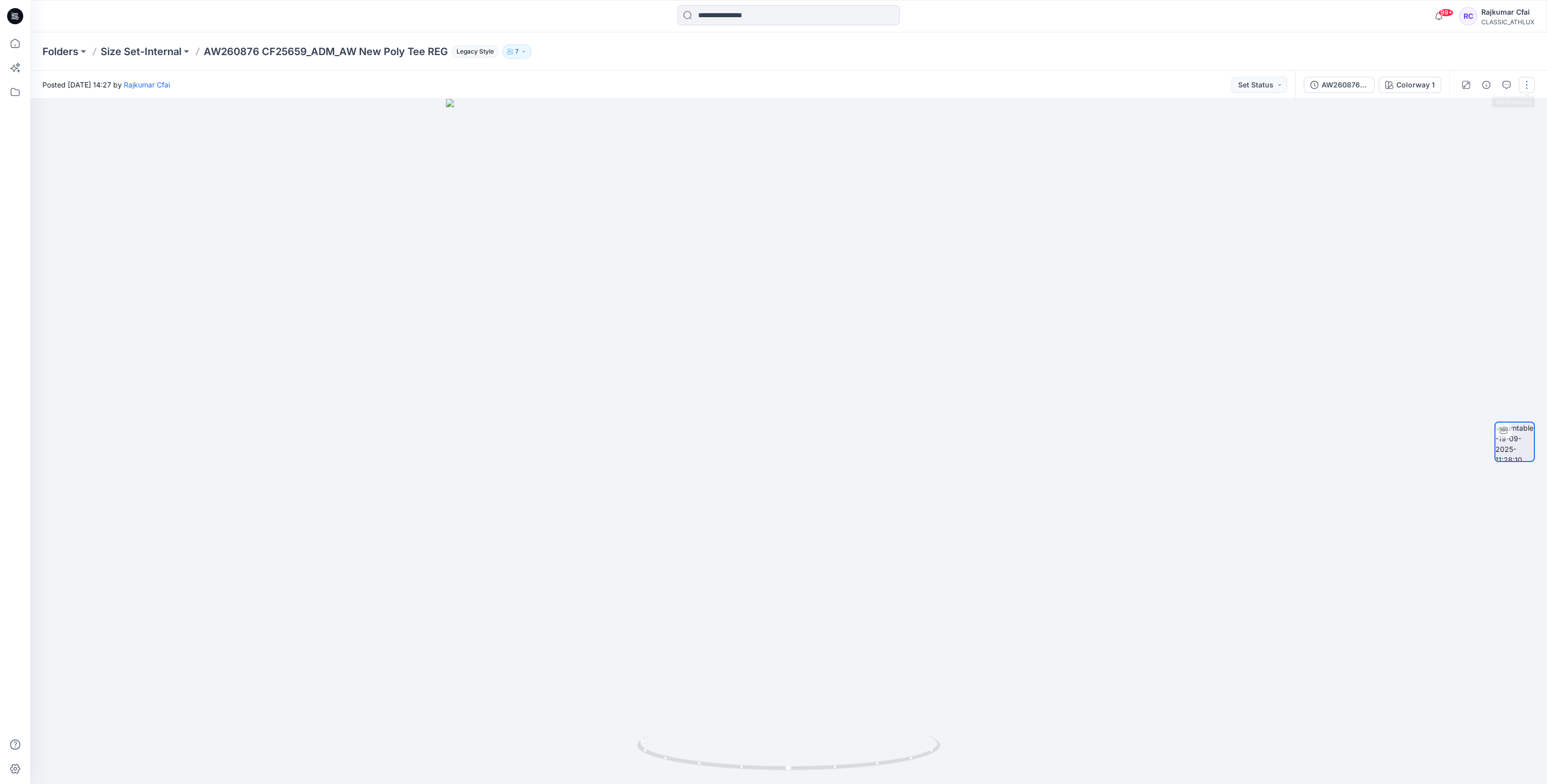
click at [1525, 84] on button "button" at bounding box center [1527, 85] width 16 height 16
click at [1475, 104] on button "Edit" at bounding box center [1484, 108] width 93 height 18
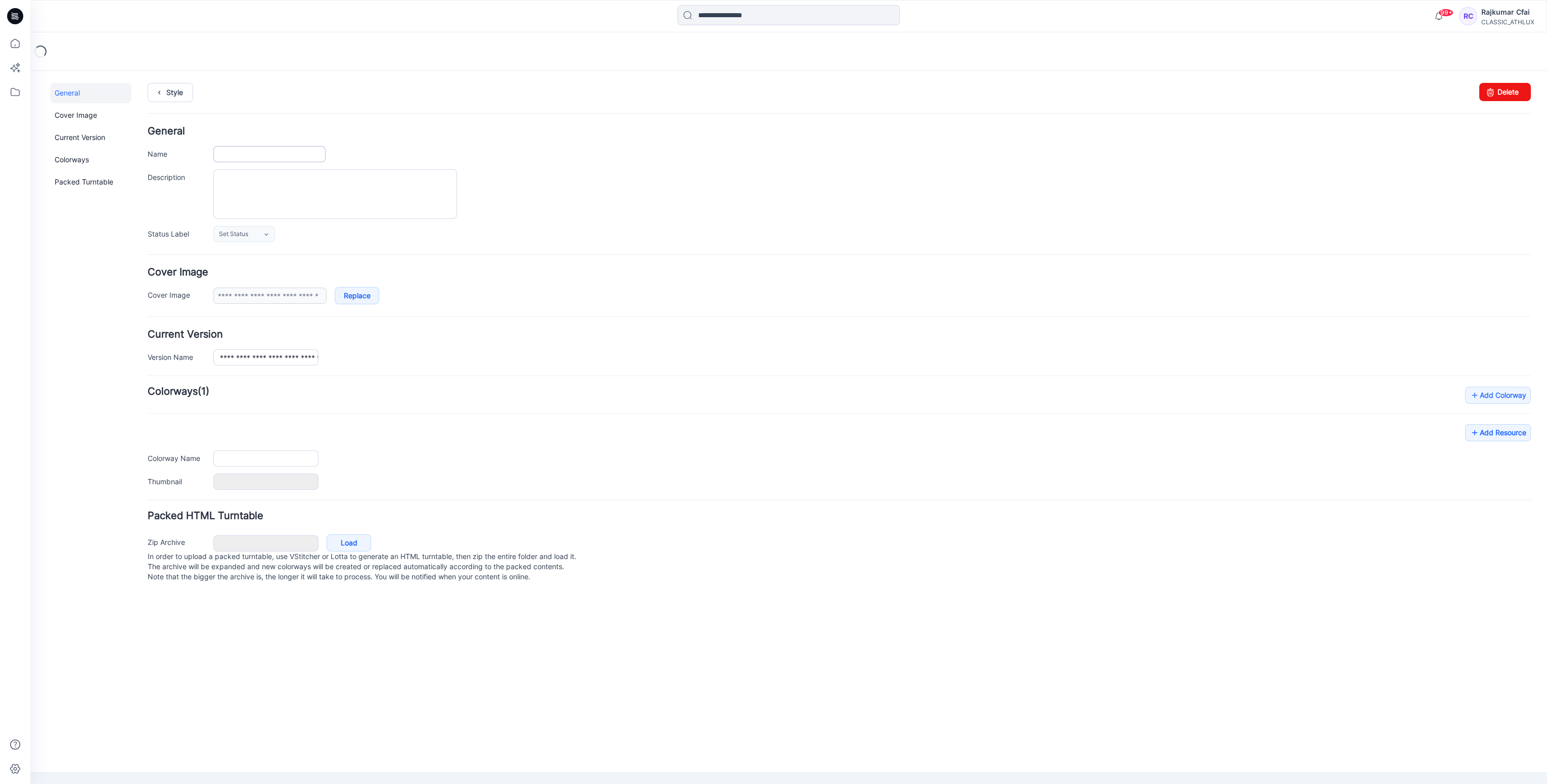
type input "**********"
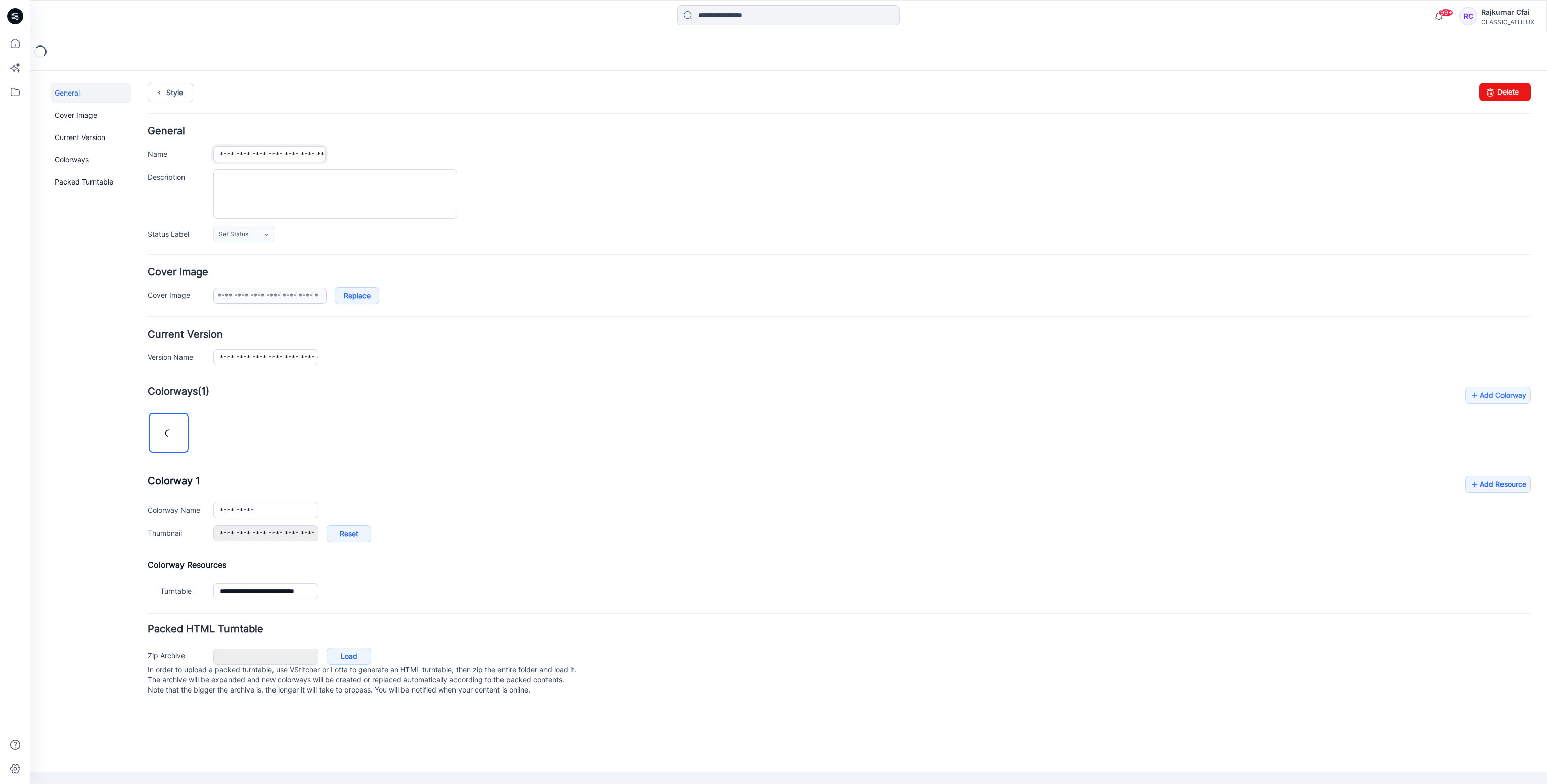
click at [228, 155] on input "**********" at bounding box center [269, 155] width 112 height 16
type input "**********"
click at [593, 136] on div "**********" at bounding box center [839, 185] width 1384 height 116
click at [174, 91] on link "Style" at bounding box center [170, 93] width 46 height 19
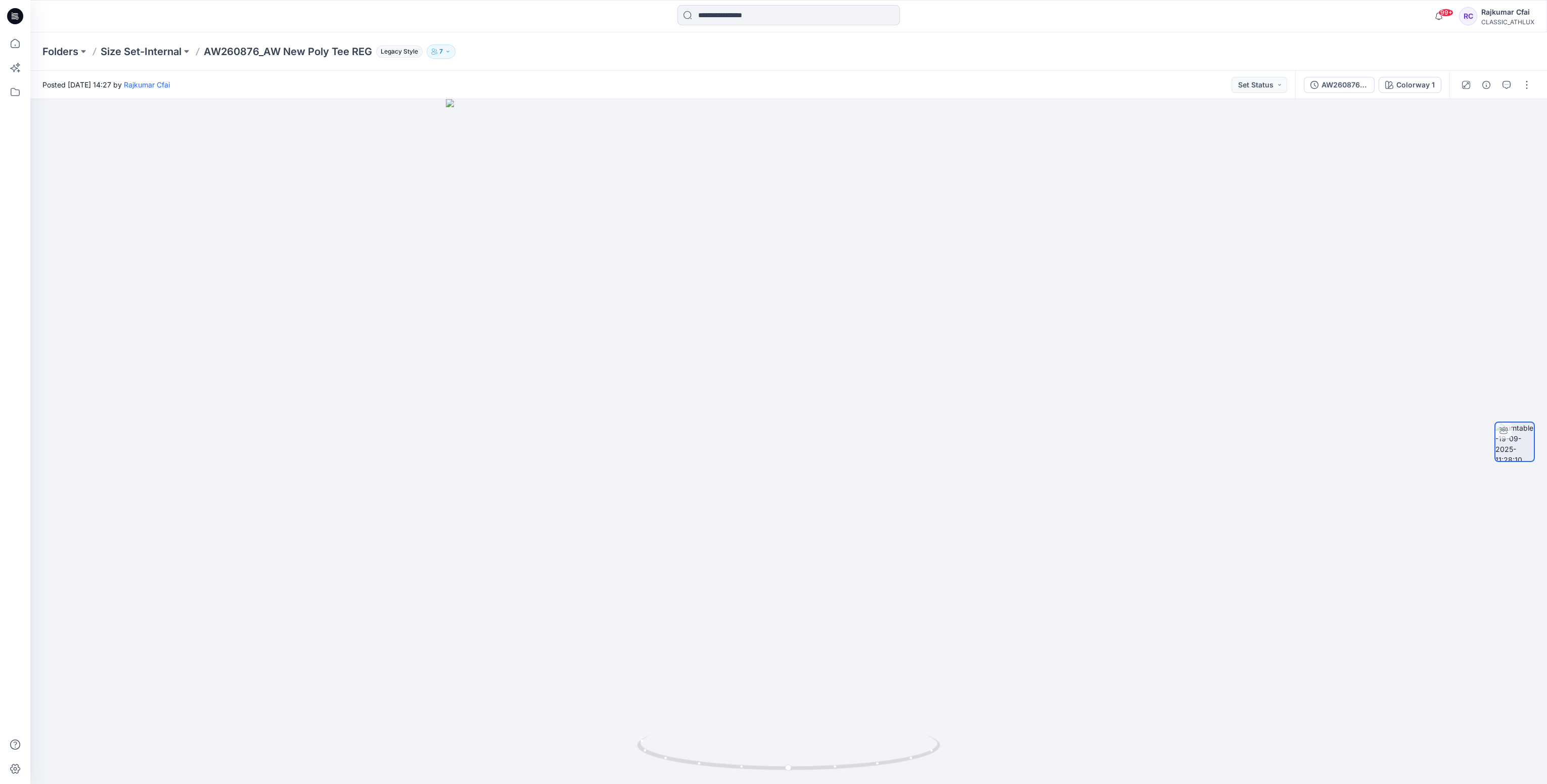
click at [16, 18] on icon at bounding box center [16, 18] width 3 height 1
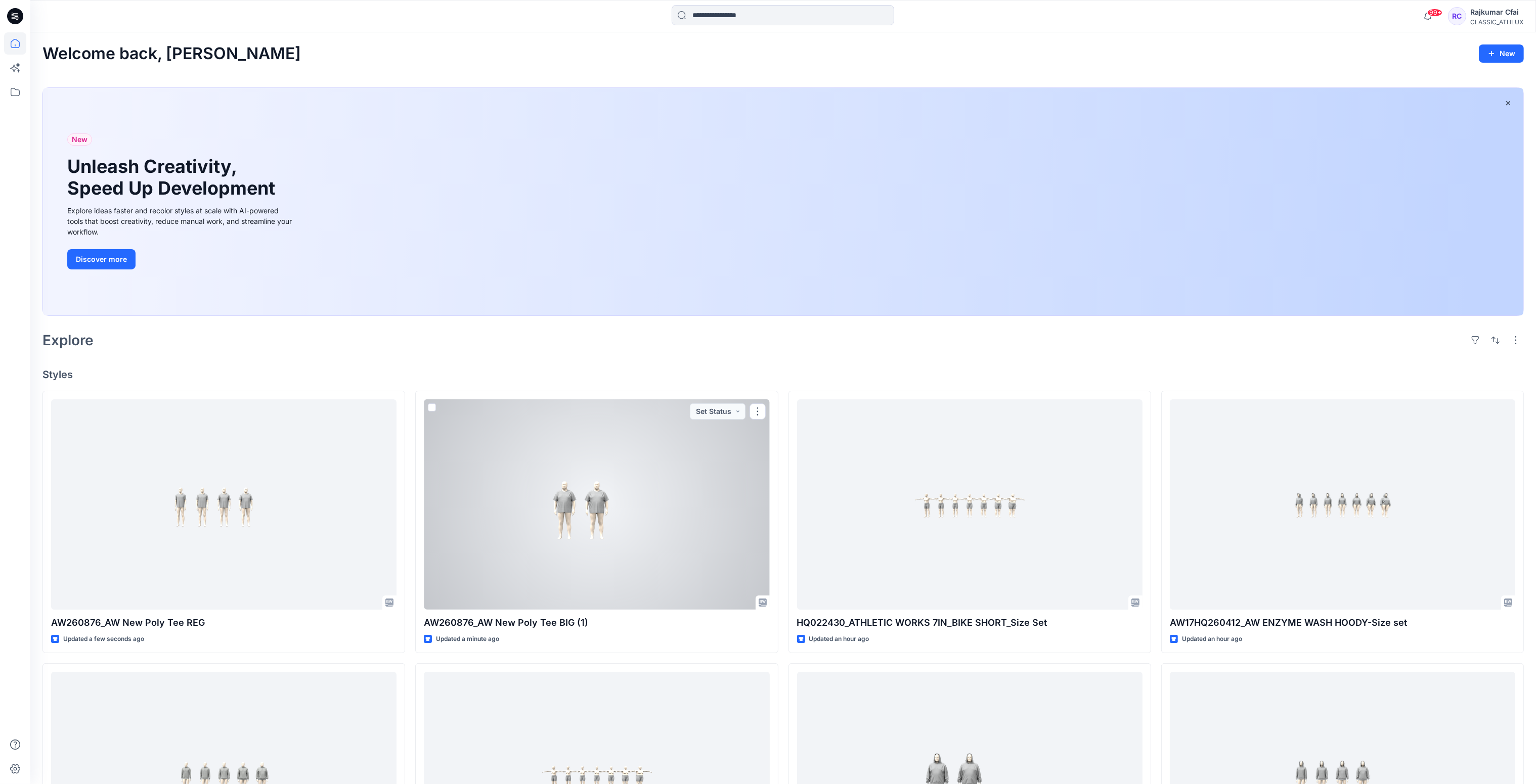
click at [613, 505] on div at bounding box center [596, 505] width 345 height 211
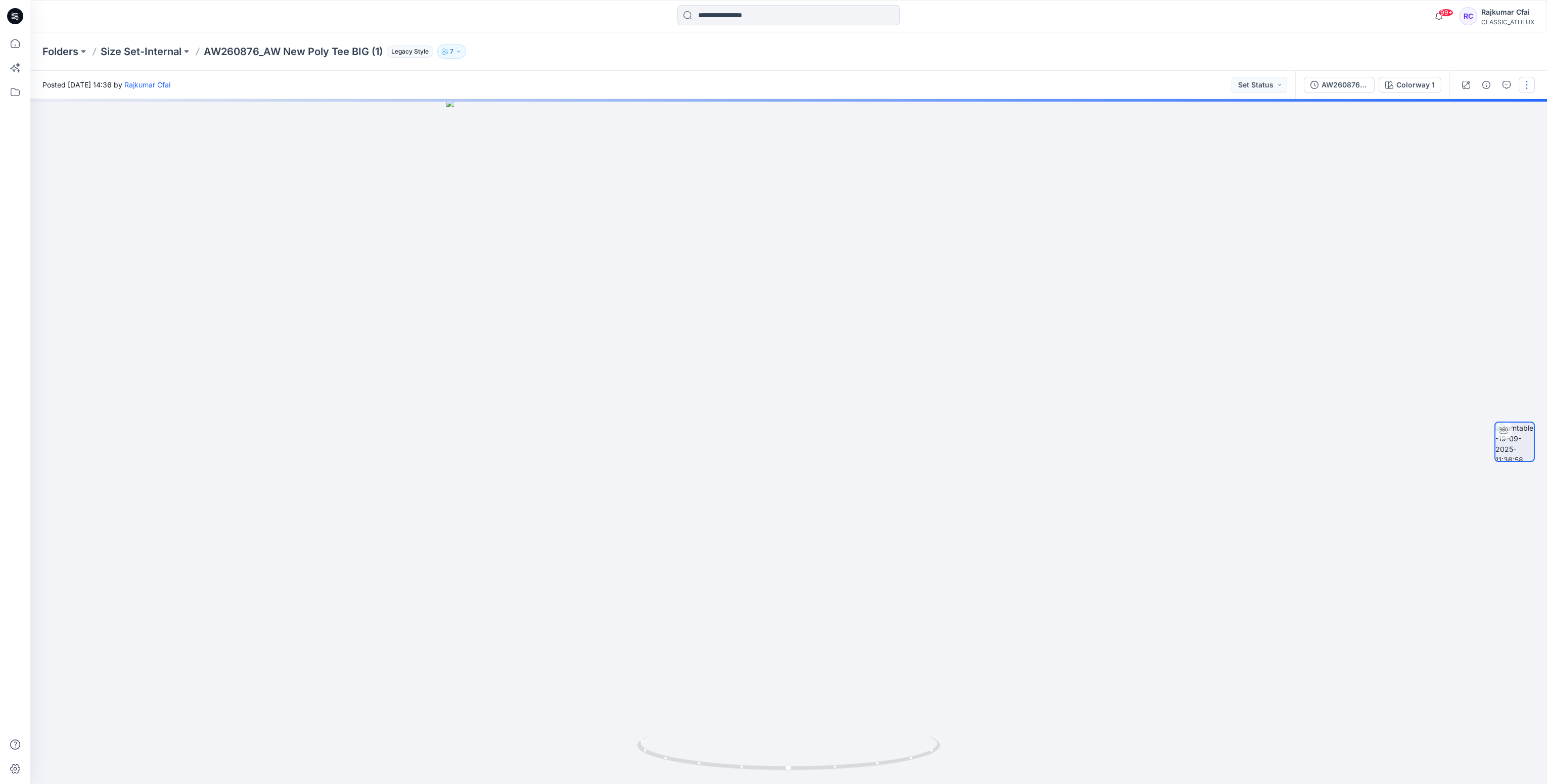
click at [1525, 85] on button "button" at bounding box center [1527, 85] width 16 height 16
click at [1461, 103] on p "Edit" at bounding box center [1463, 108] width 13 height 11
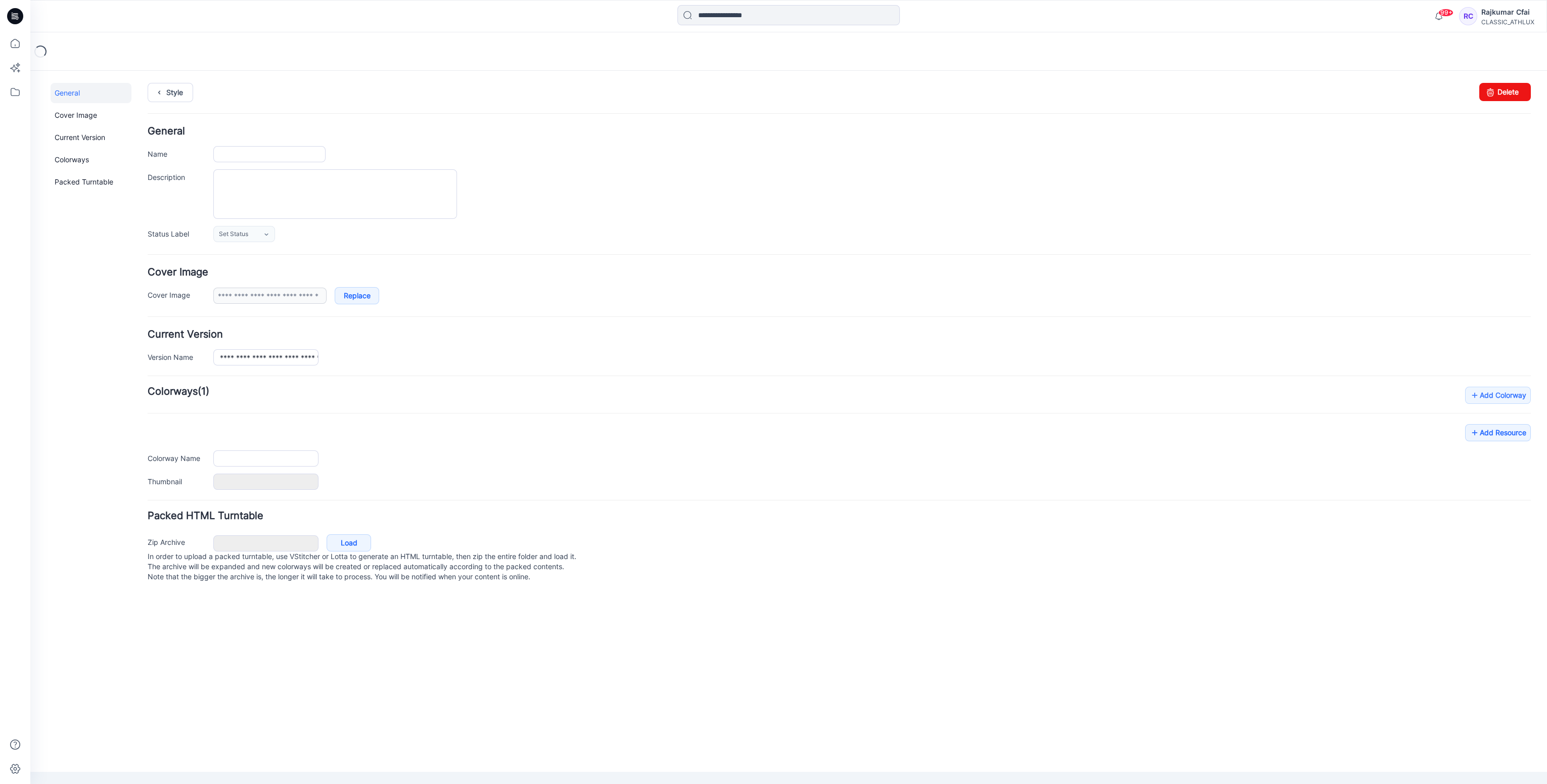
type input "**********"
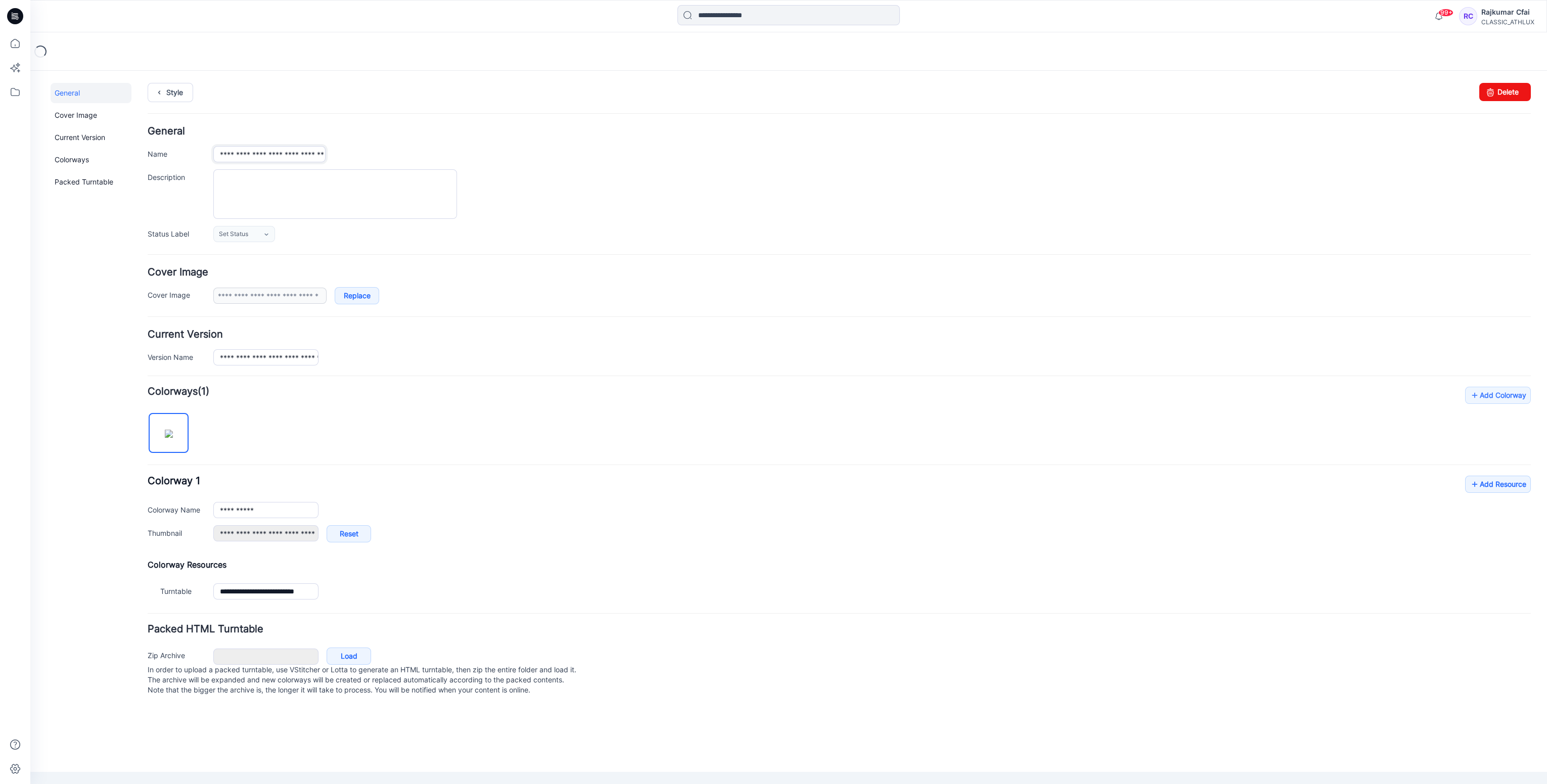
click at [305, 155] on input "**********" at bounding box center [269, 155] width 112 height 16
type input "**********"
click at [538, 178] on div at bounding box center [872, 194] width 1317 height 50
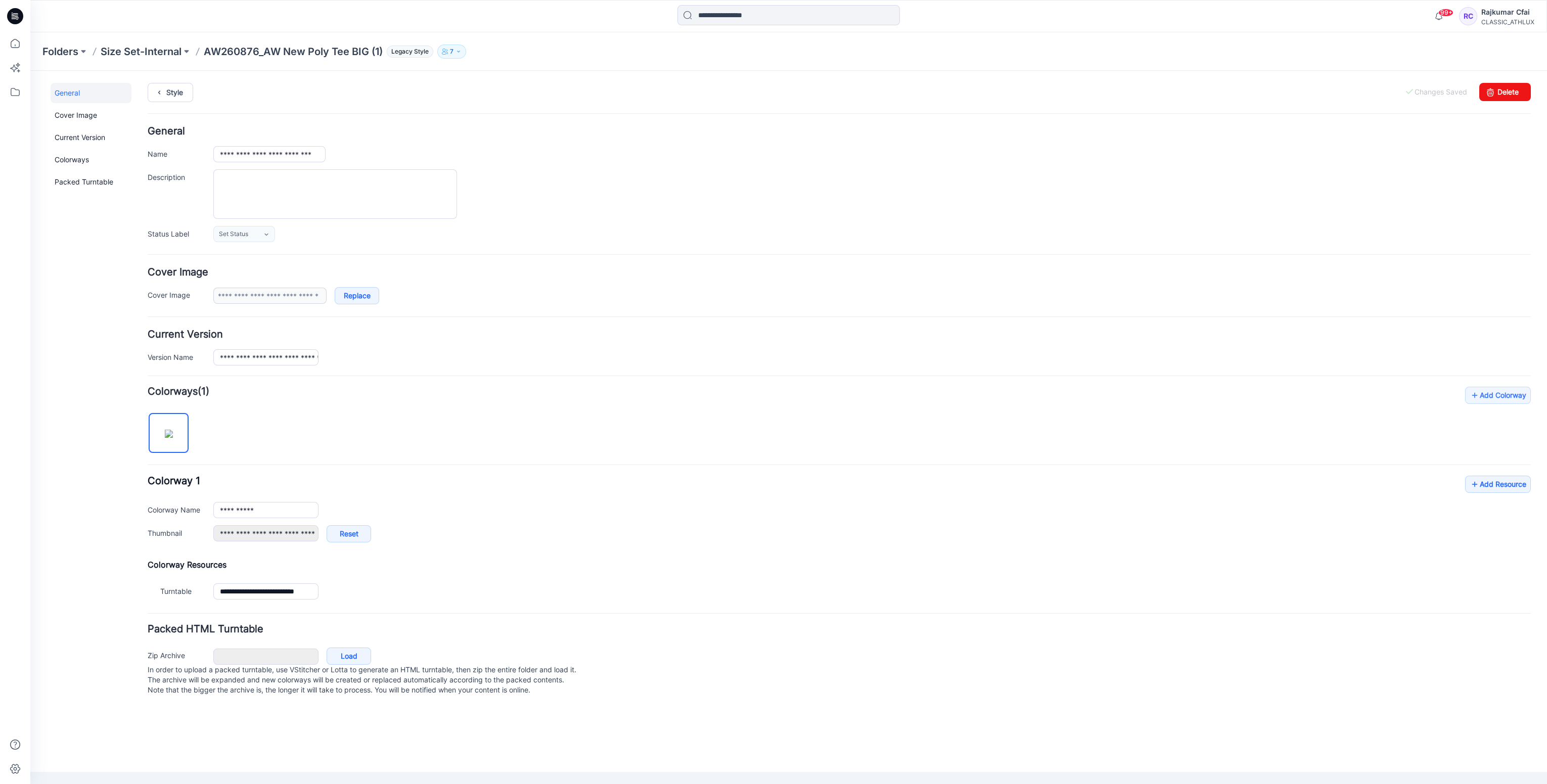
click at [172, 106] on div "Style Changes Saved Delete" at bounding box center [839, 105] width 1384 height 44
click at [176, 89] on link "Style" at bounding box center [170, 93] width 46 height 19
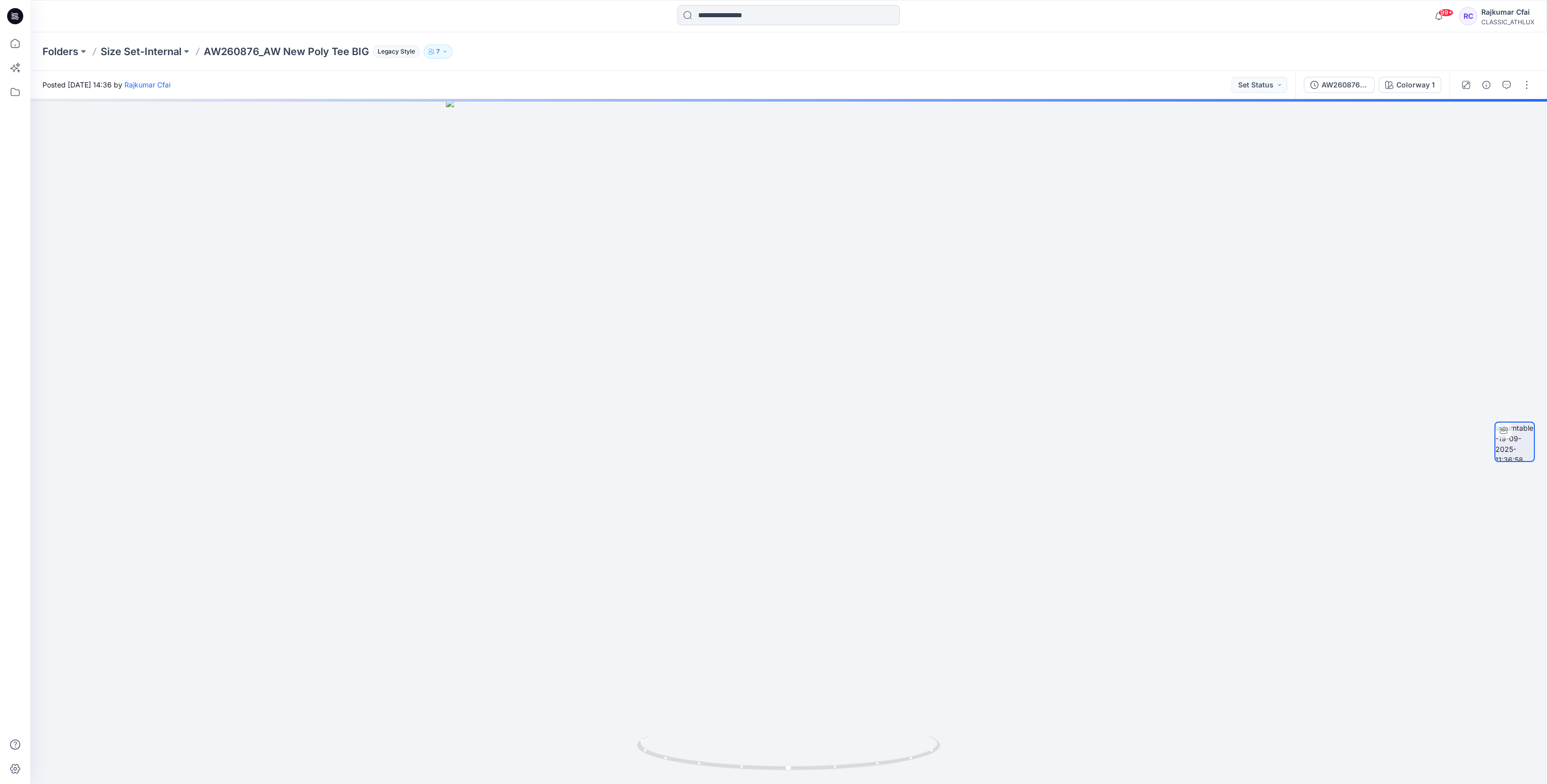
click at [5, 11] on div at bounding box center [16, 16] width 33 height 33
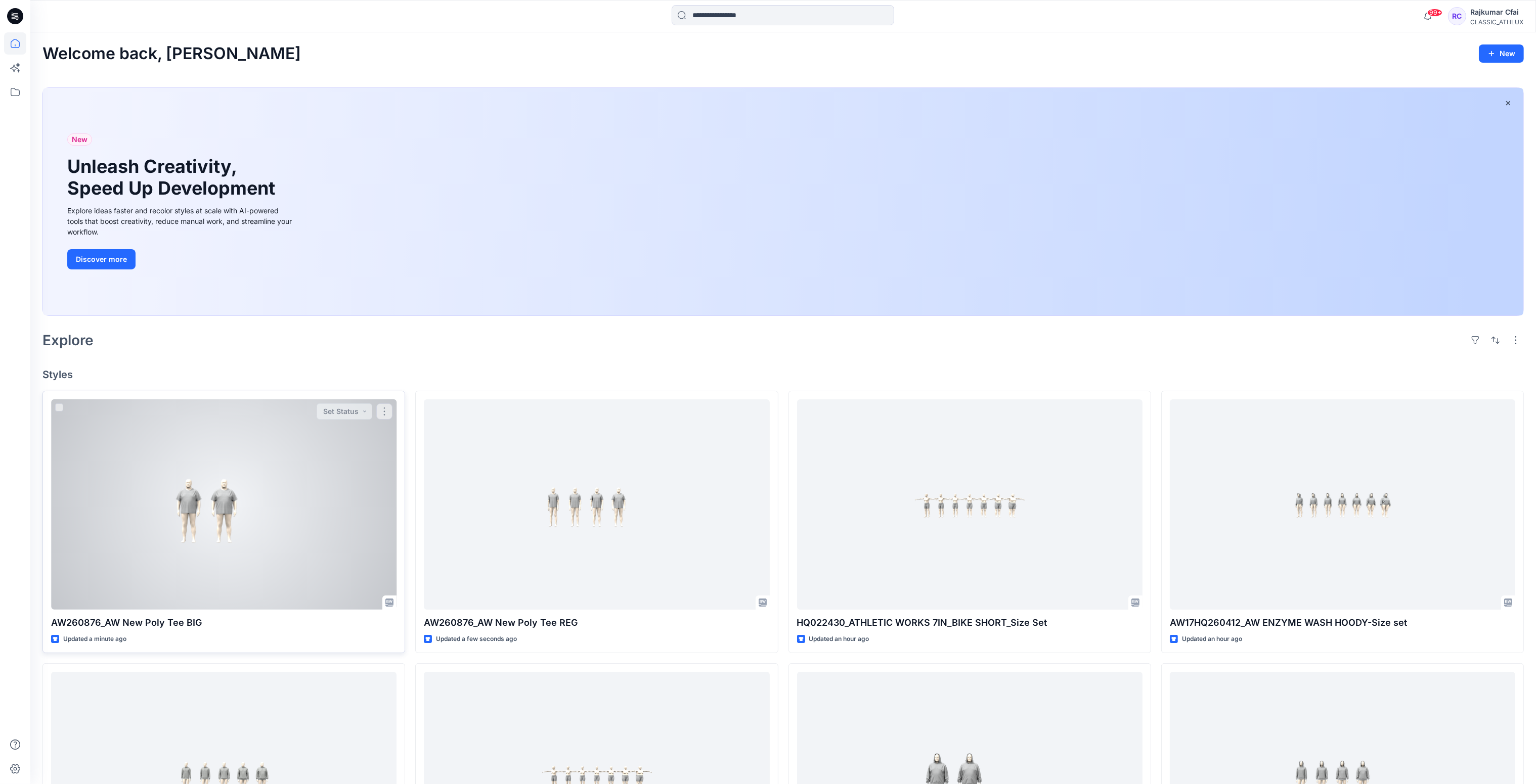
click at [260, 439] on div at bounding box center [224, 505] width 345 height 211
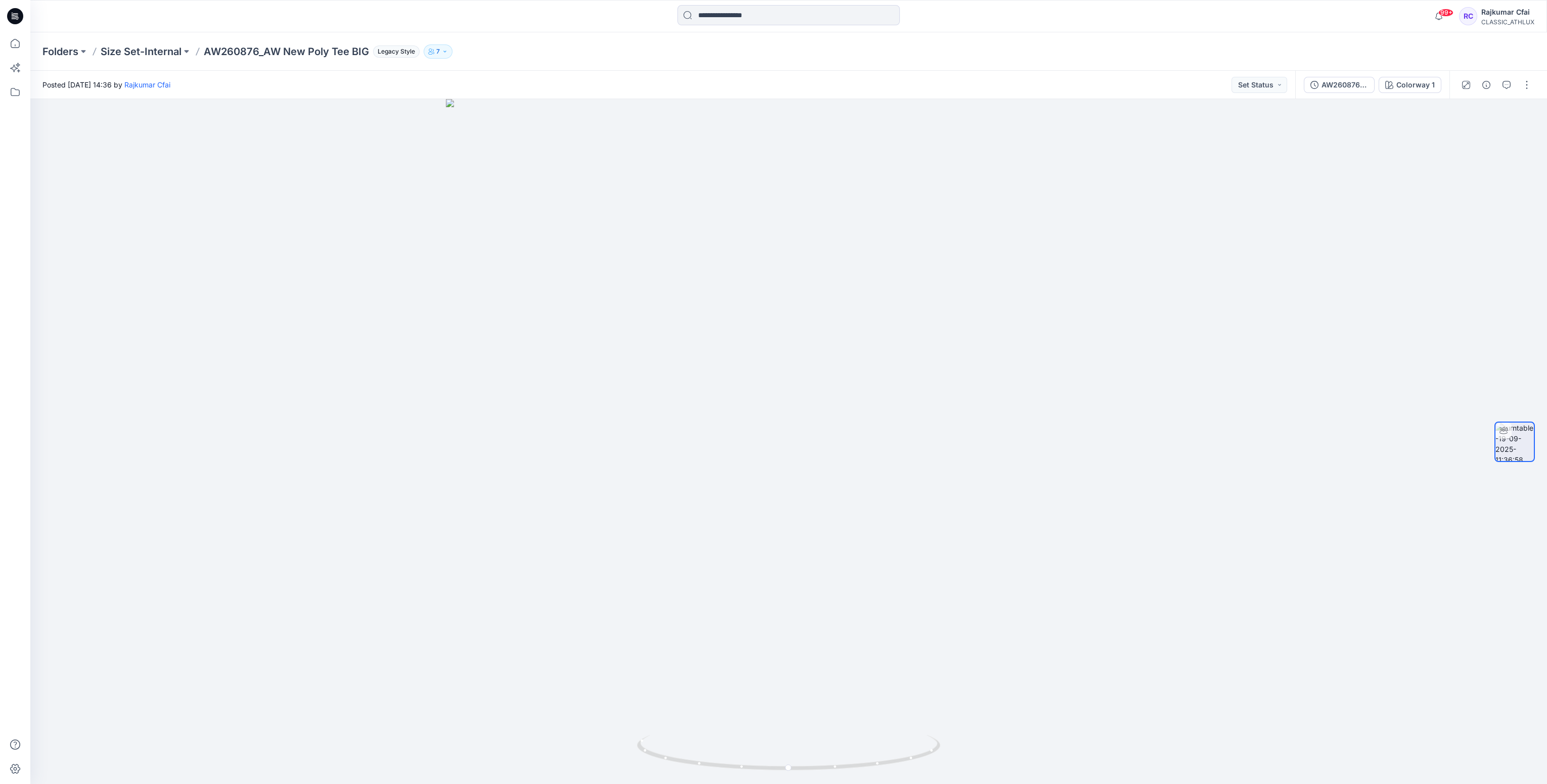
click at [16, 15] on icon at bounding box center [15, 16] width 16 height 16
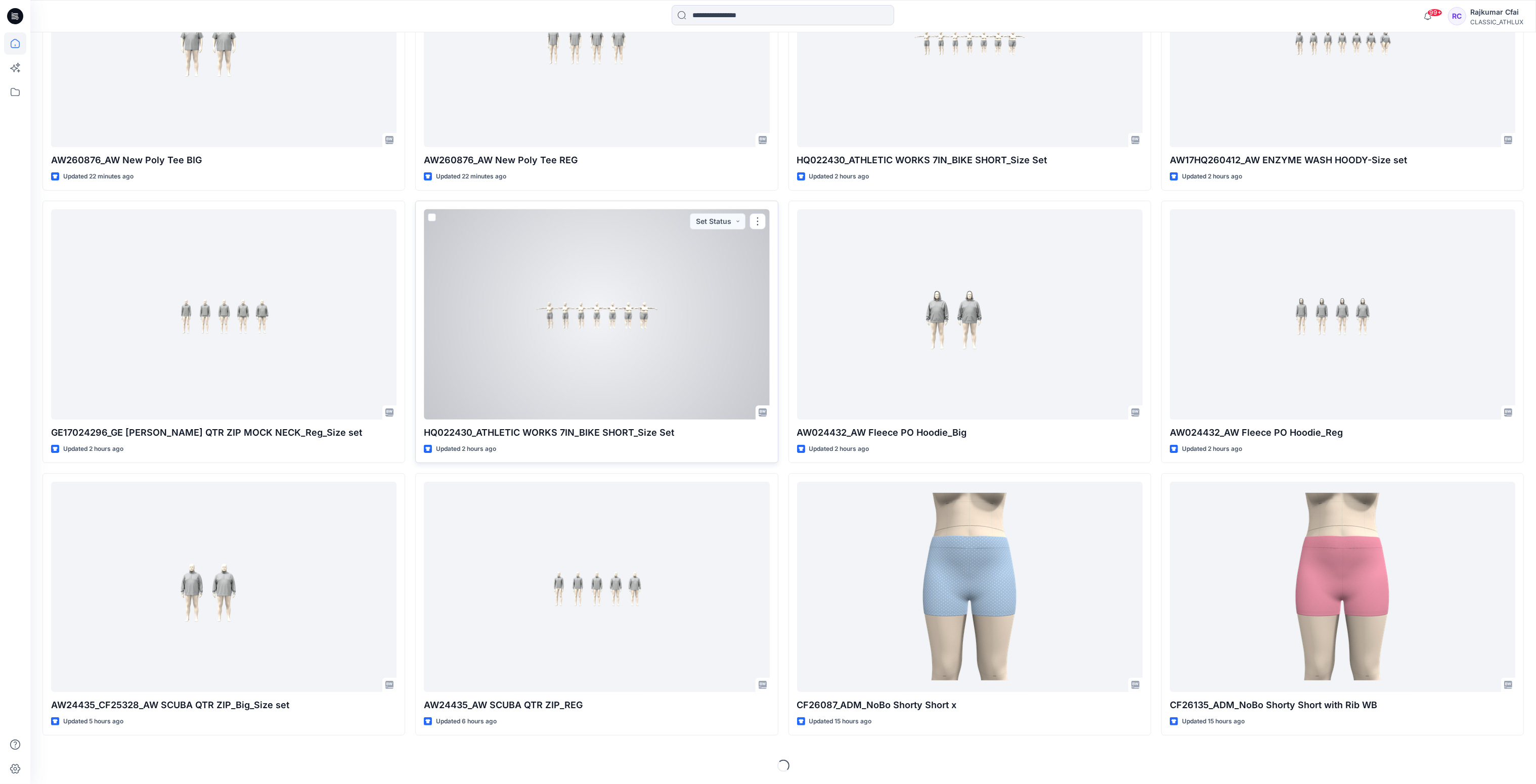
scroll to position [311, 0]
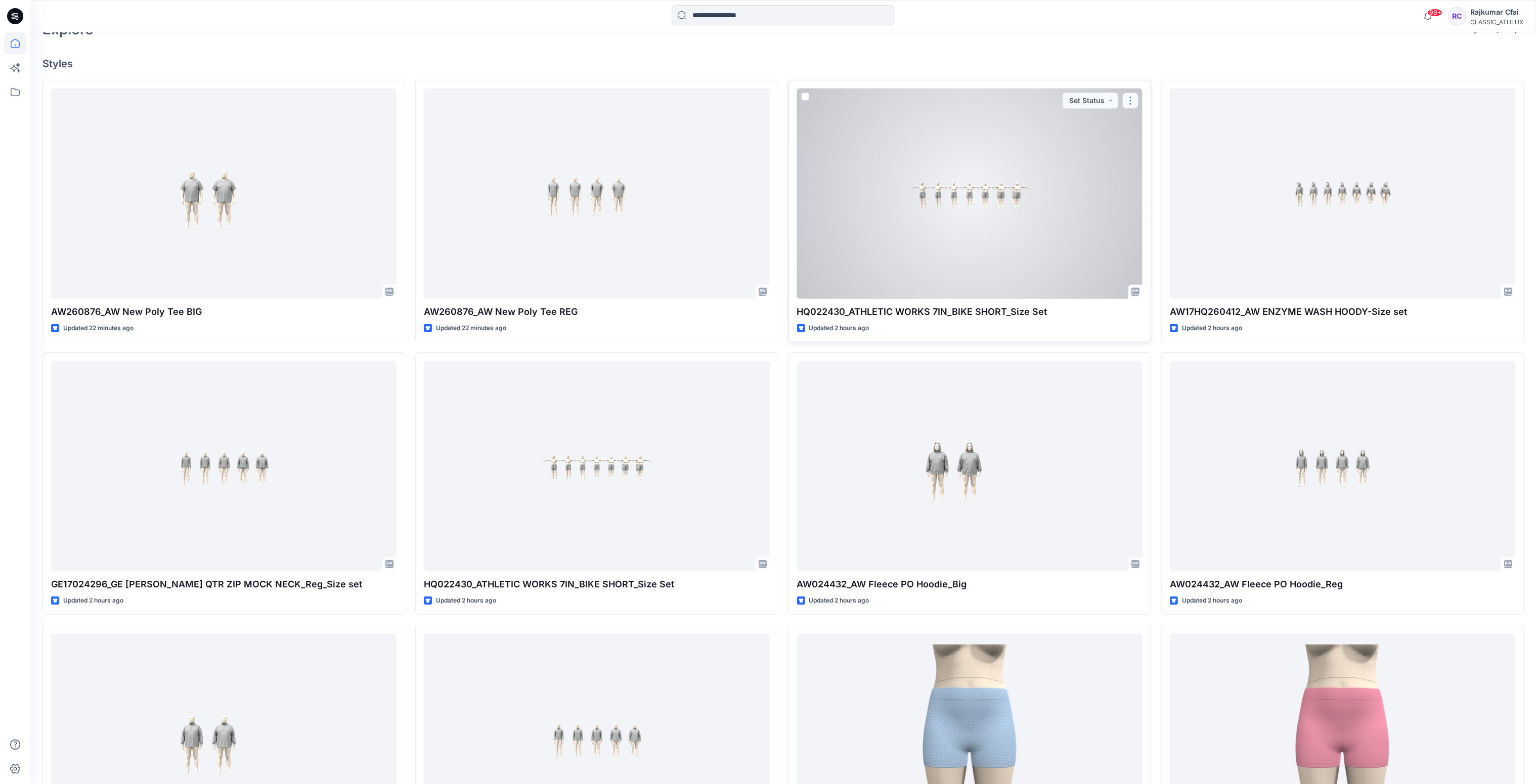
click at [1134, 102] on button "button" at bounding box center [1131, 101] width 16 height 16
click at [1013, 240] on div at bounding box center [970, 194] width 345 height 211
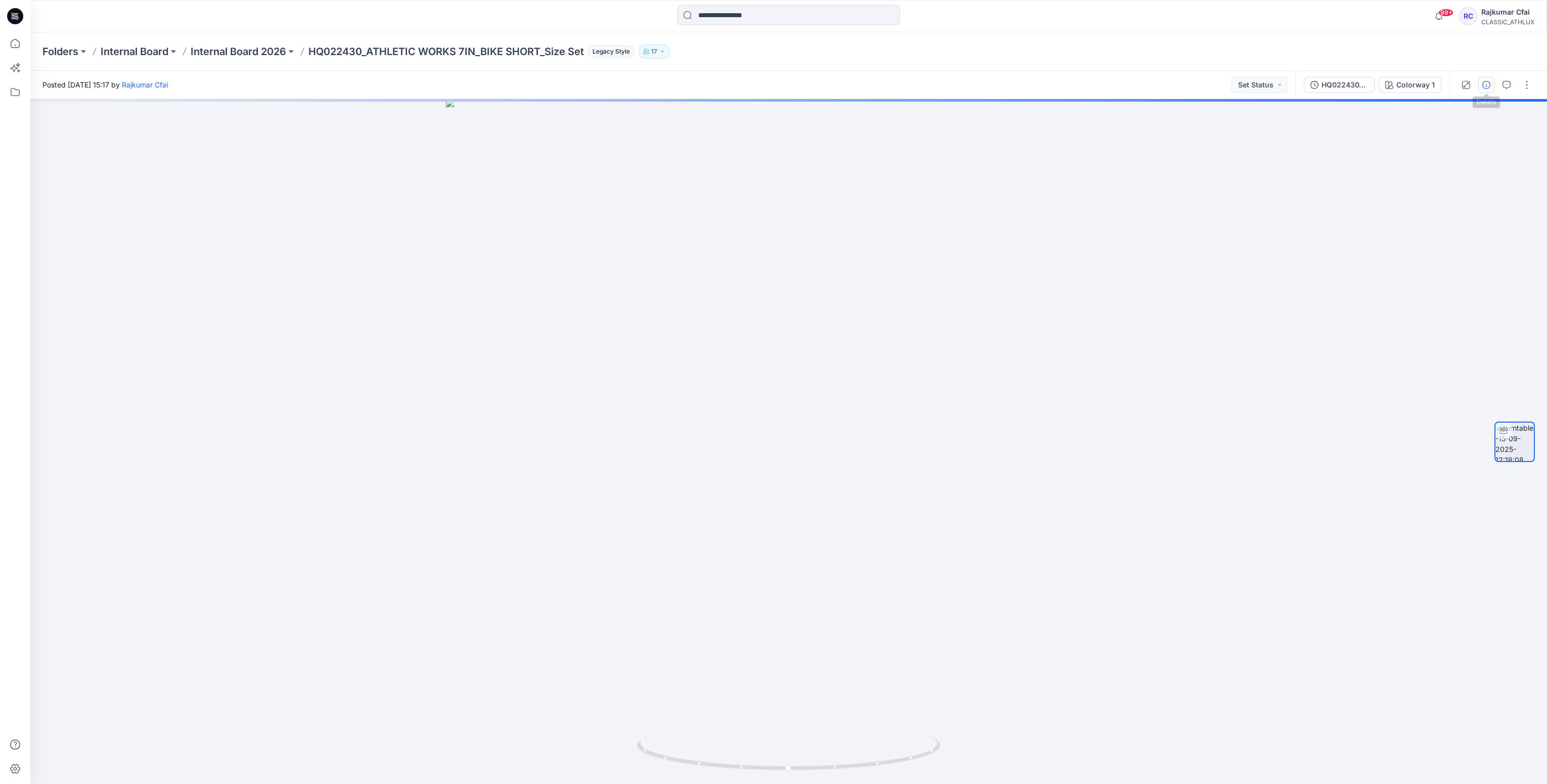
click at [1480, 86] on div at bounding box center [1496, 85] width 93 height 29
click at [1482, 86] on icon "button" at bounding box center [1486, 85] width 8 height 8
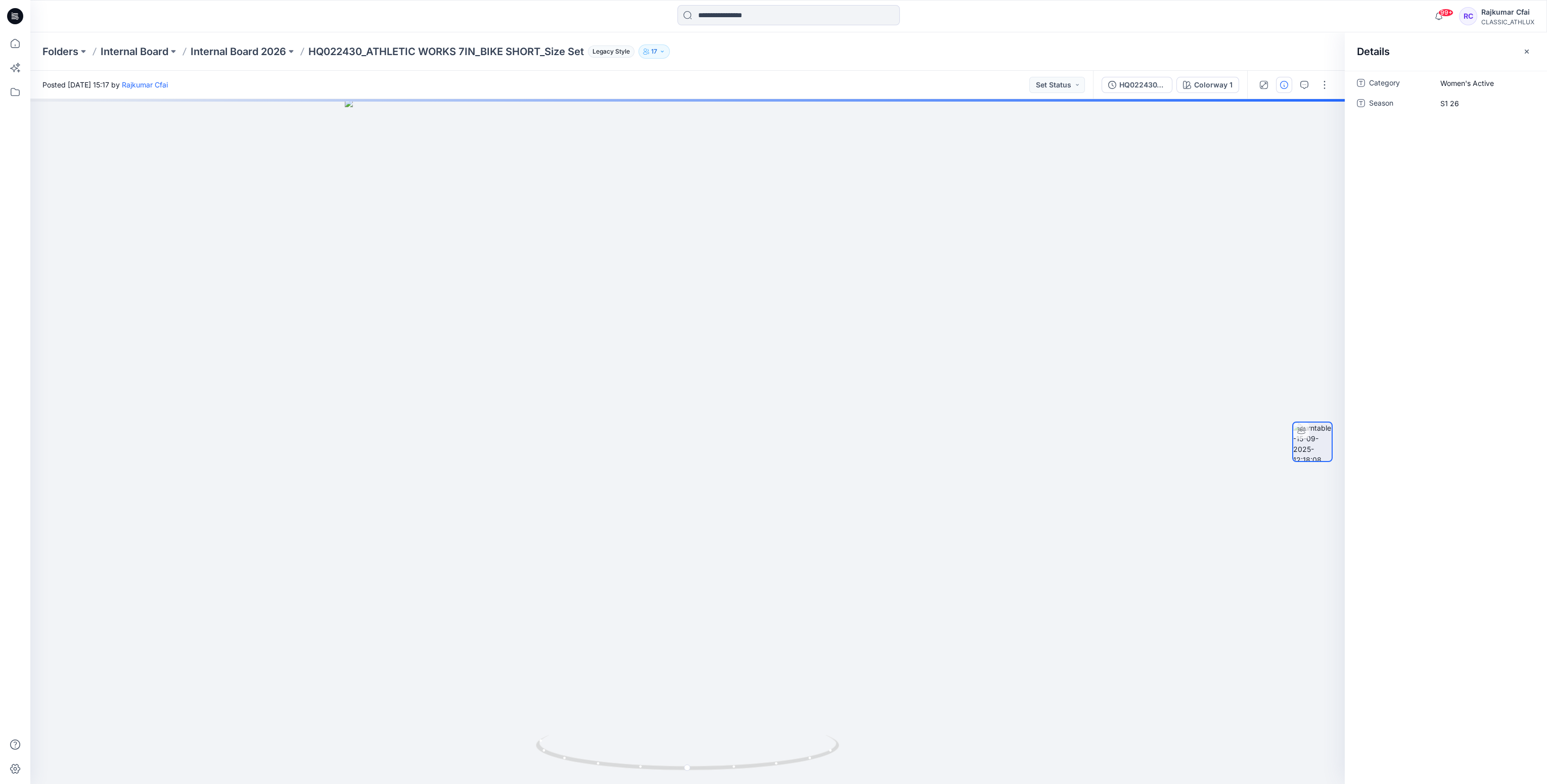
click at [20, 14] on icon at bounding box center [15, 16] width 16 height 16
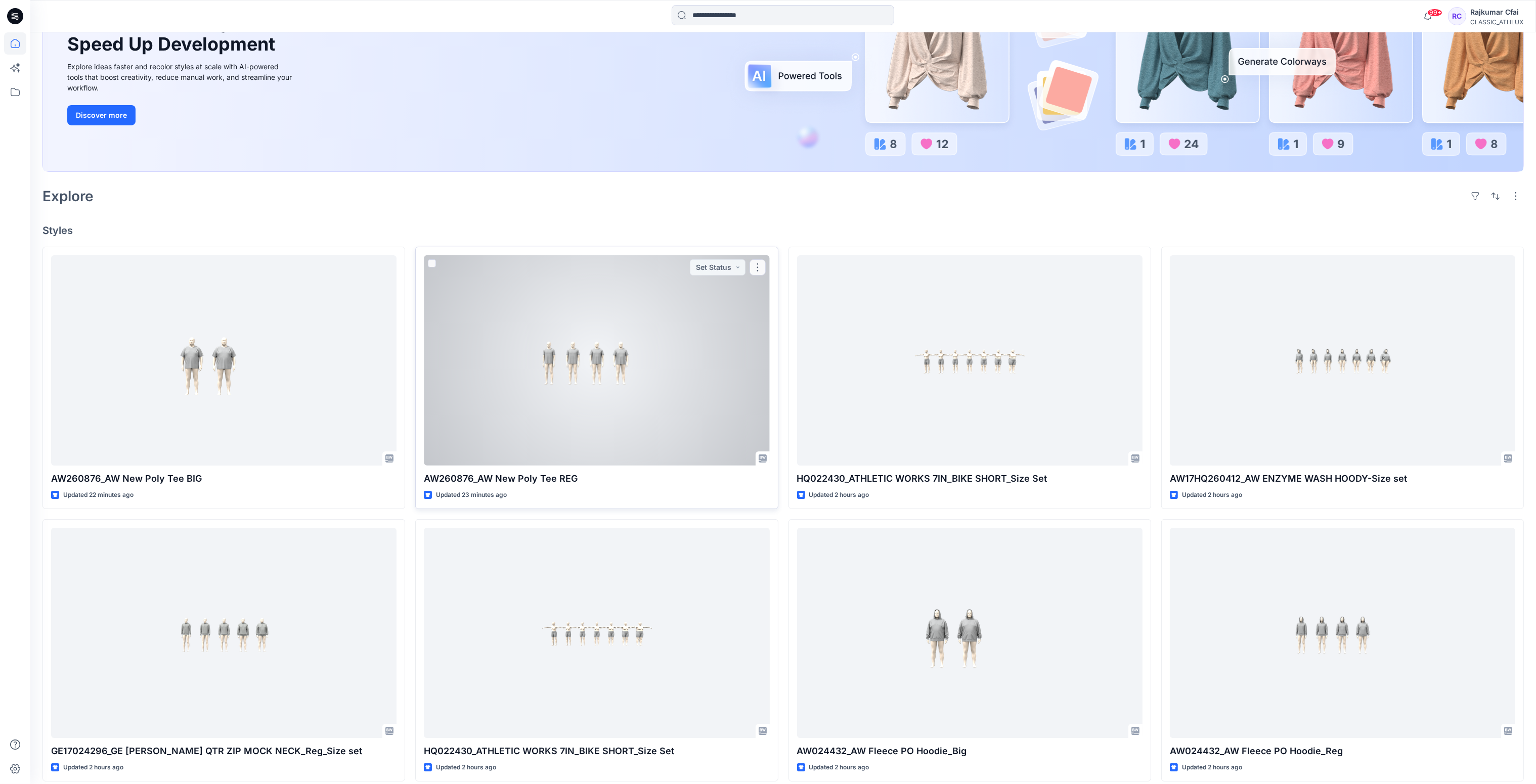
scroll to position [379, 0]
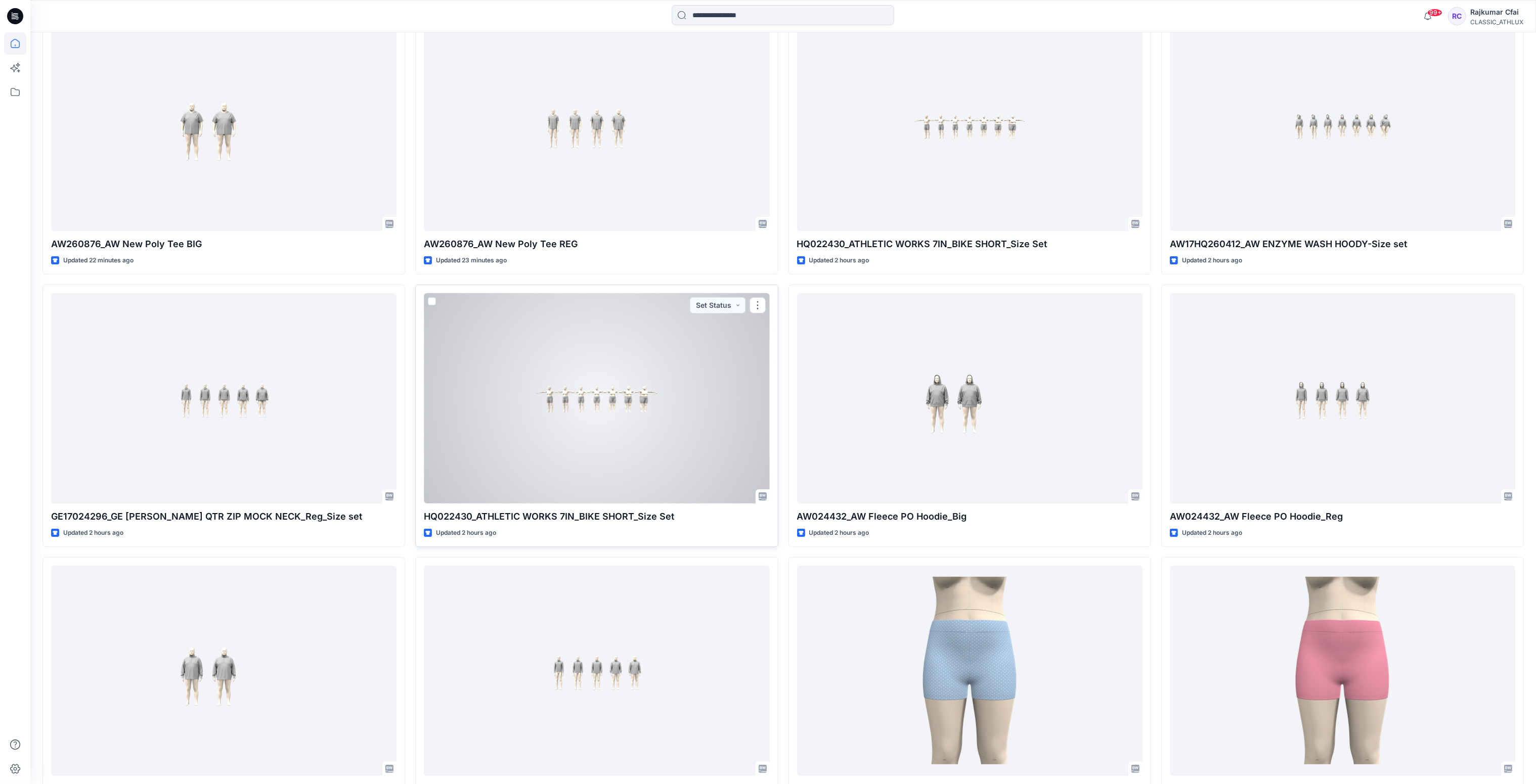
click at [656, 436] on div at bounding box center [596, 399] width 345 height 211
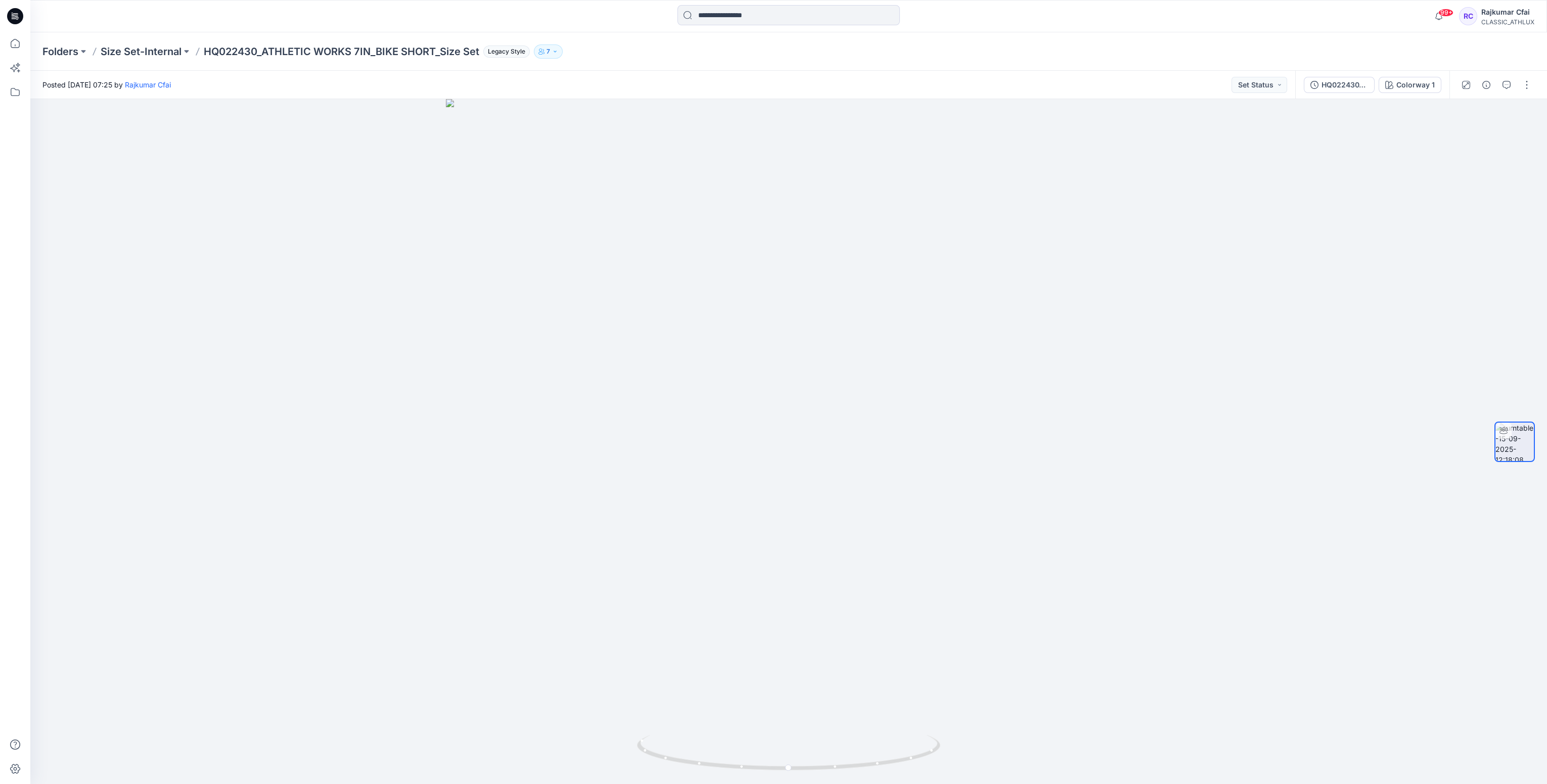
drag, startPoint x: 16, startPoint y: 19, endPoint x: 20, endPoint y: 25, distance: 7.2
click at [16, 19] on icon at bounding box center [15, 16] width 16 height 16
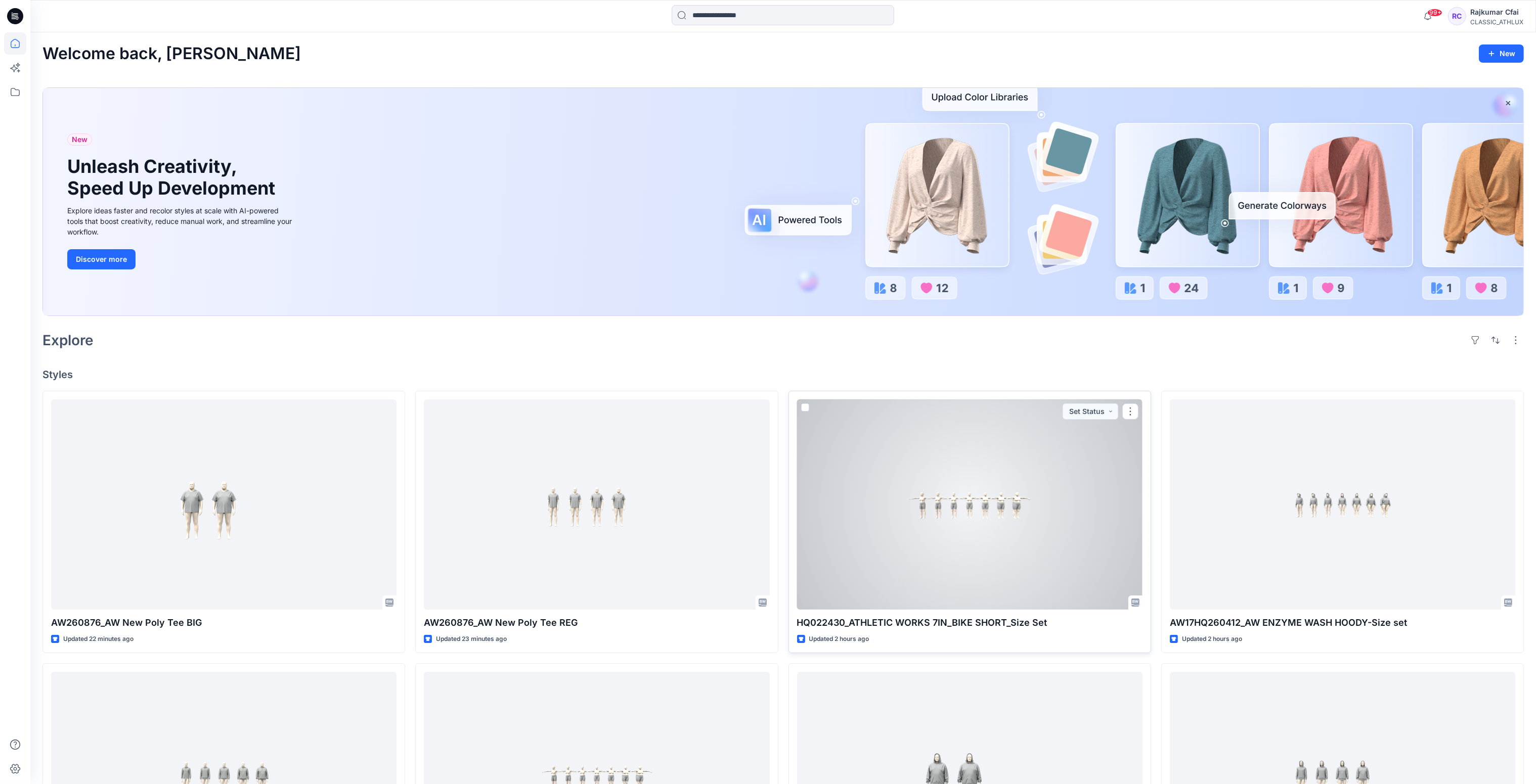
click at [961, 526] on div at bounding box center [970, 505] width 345 height 211
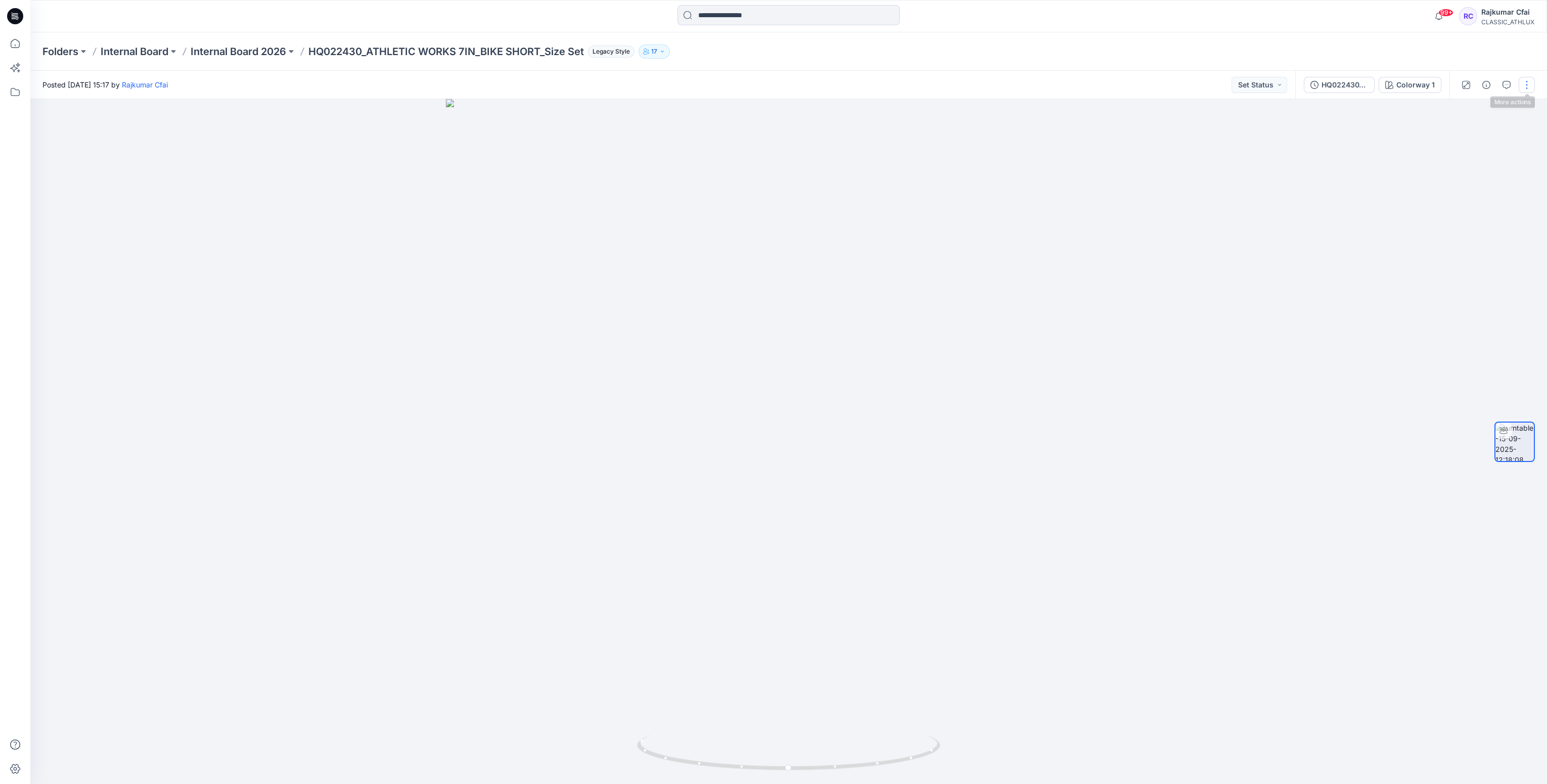
click at [1526, 85] on button "button" at bounding box center [1527, 85] width 16 height 16
click at [1461, 110] on p "Edit" at bounding box center [1463, 108] width 13 height 11
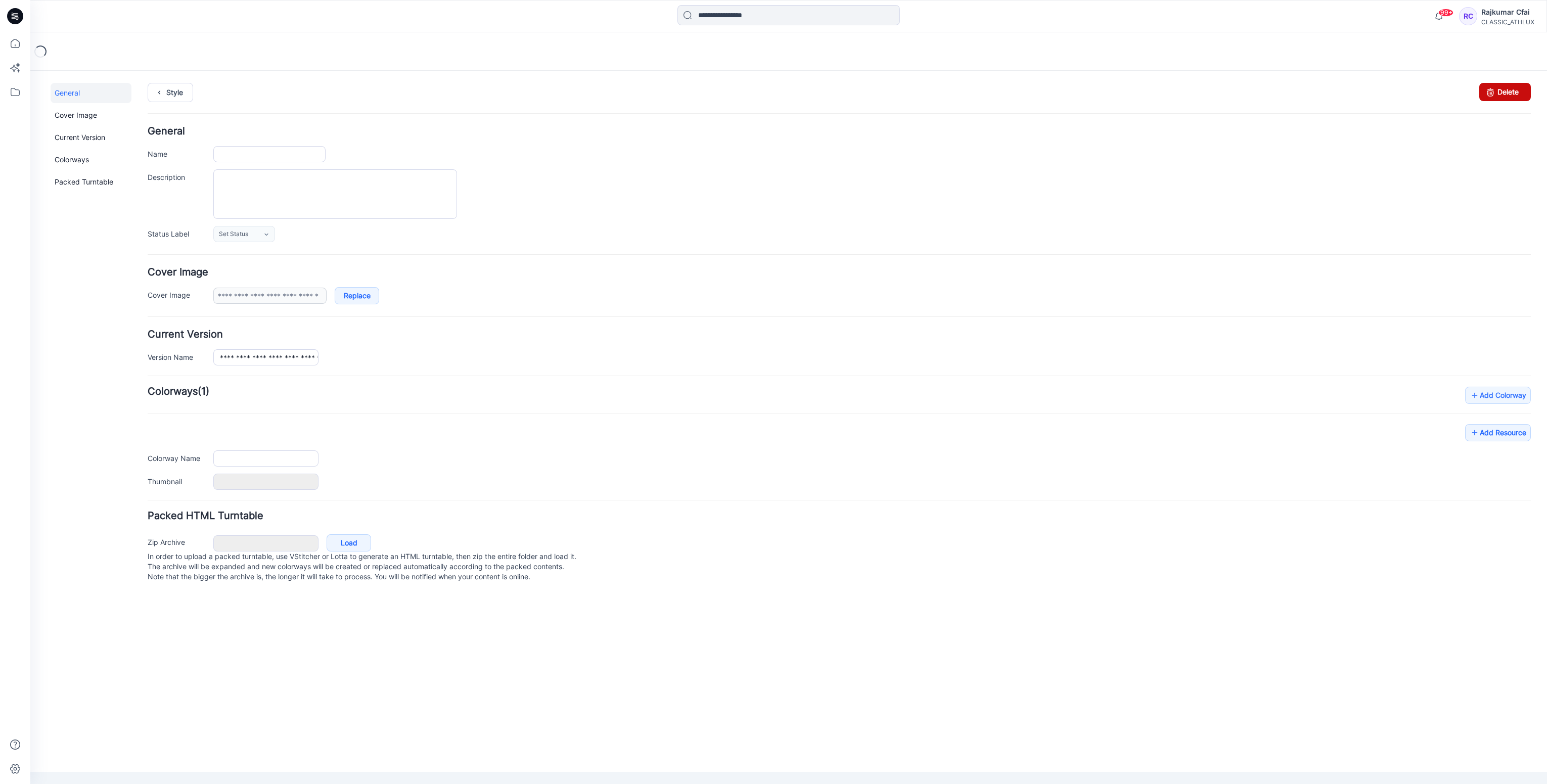
type input "**********"
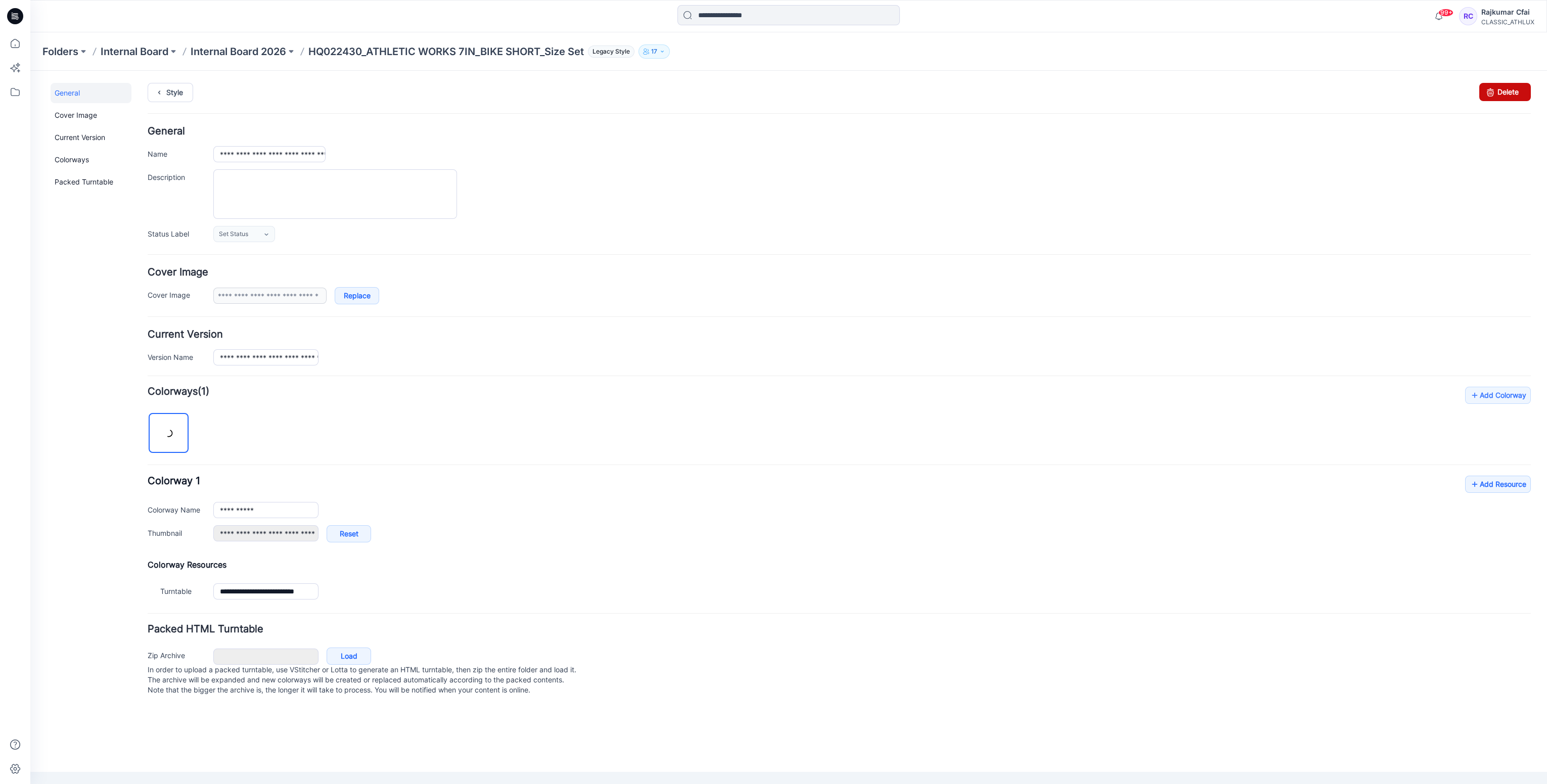
click at [1501, 90] on link "Delete" at bounding box center [1505, 92] width 52 height 18
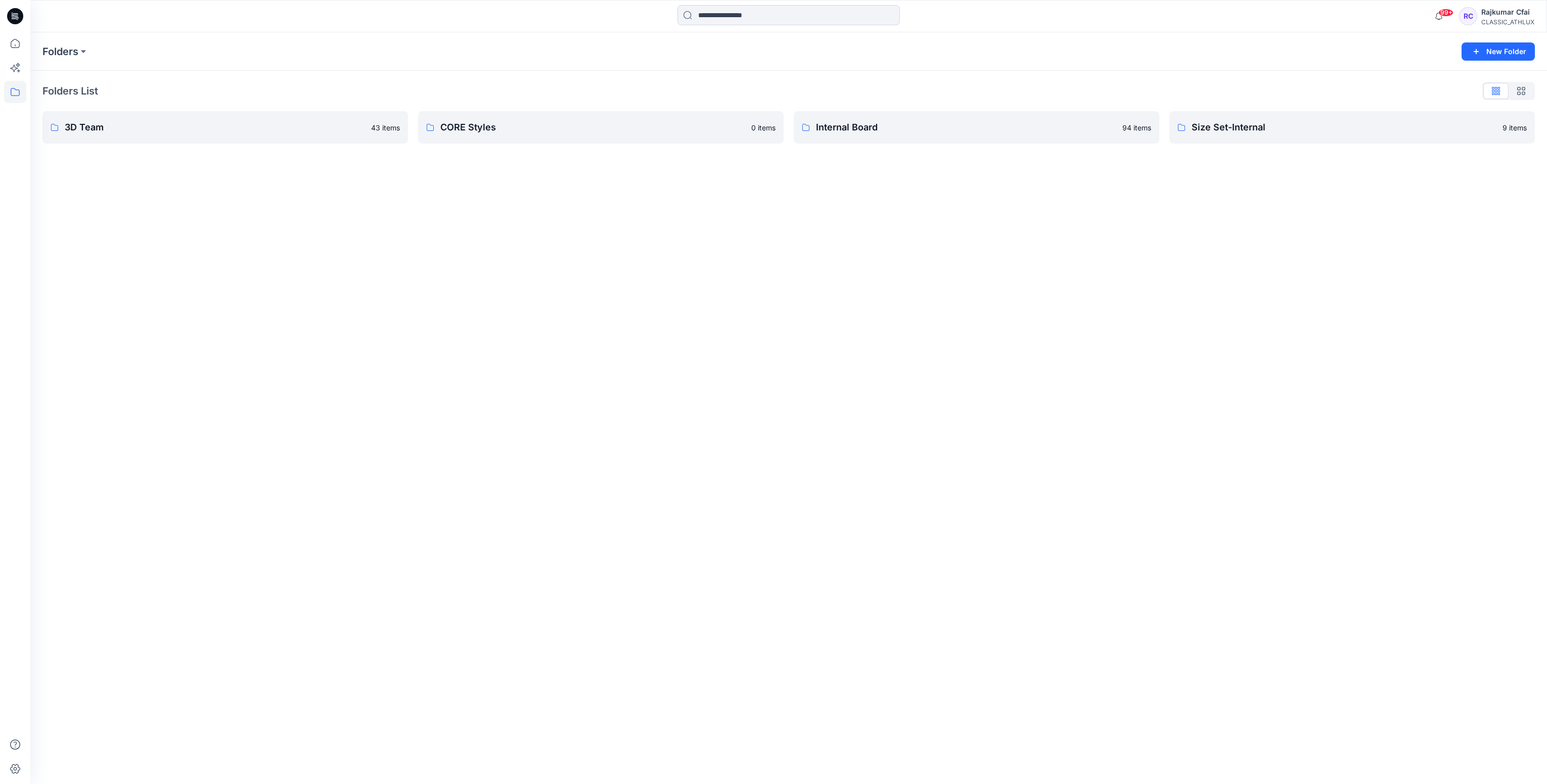
click at [18, 12] on icon at bounding box center [15, 16] width 16 height 16
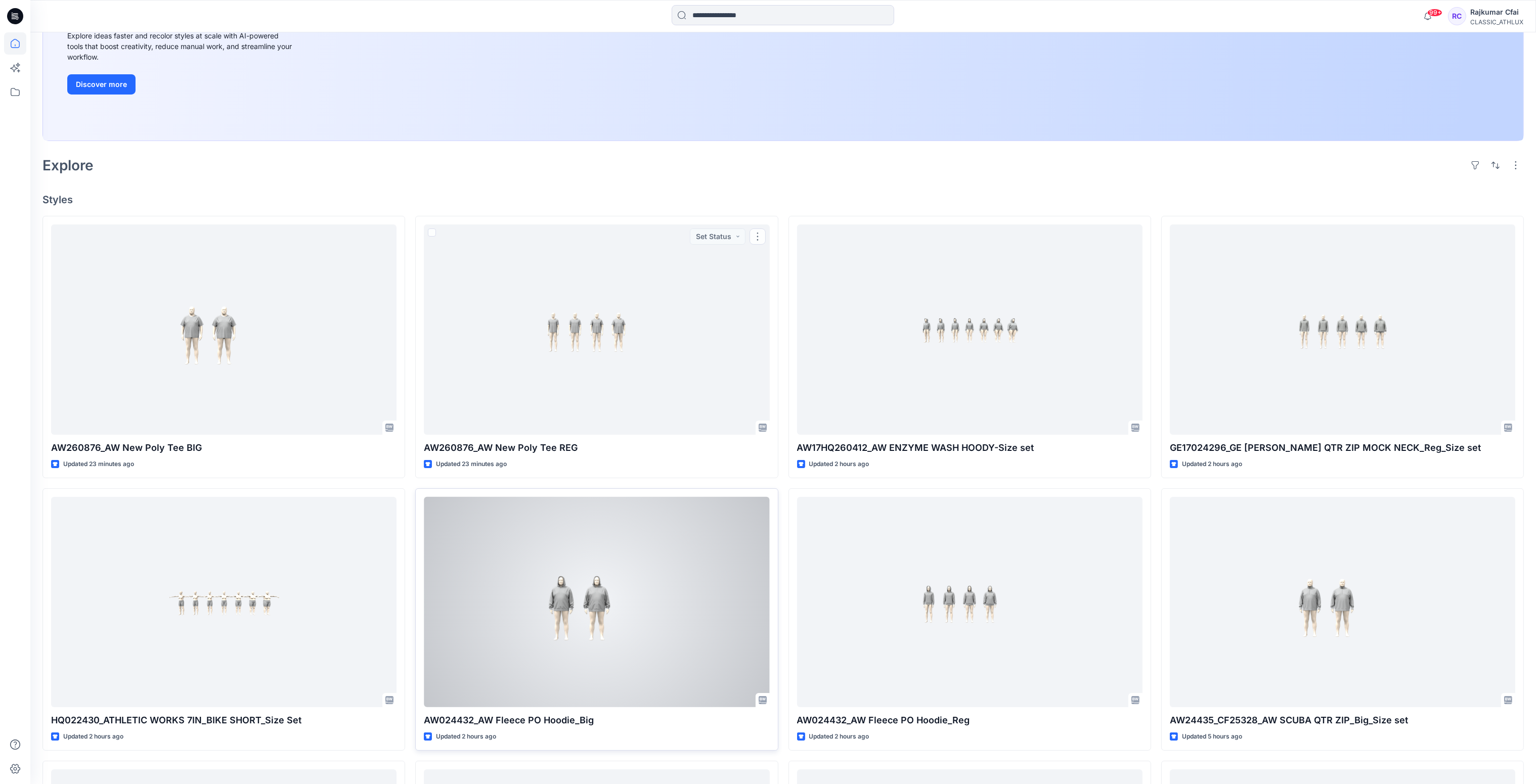
scroll to position [303, 0]
